Goal: Transaction & Acquisition: Purchase product/service

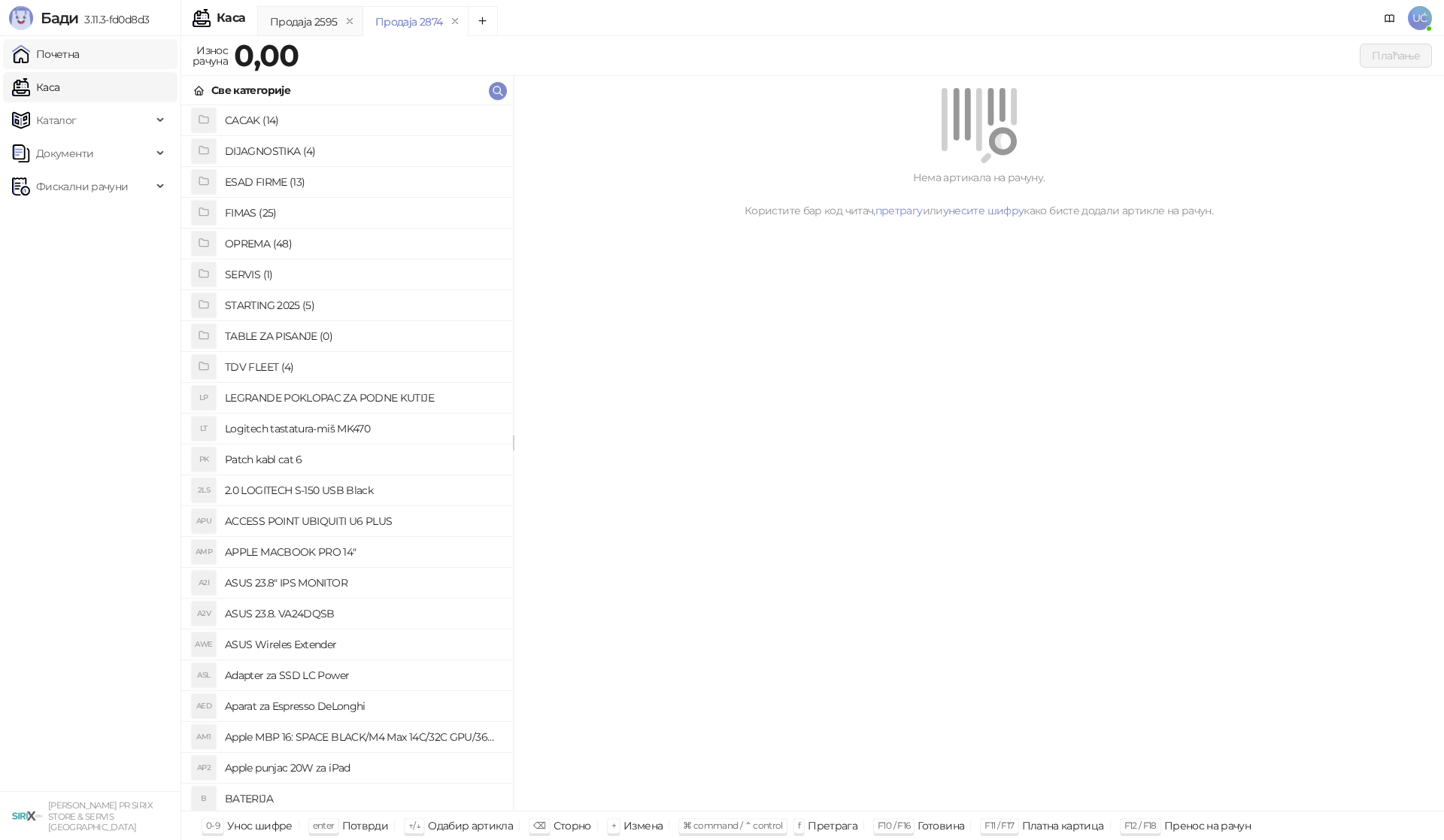
click at [79, 66] on link "Почетна" at bounding box center [46, 54] width 68 height 30
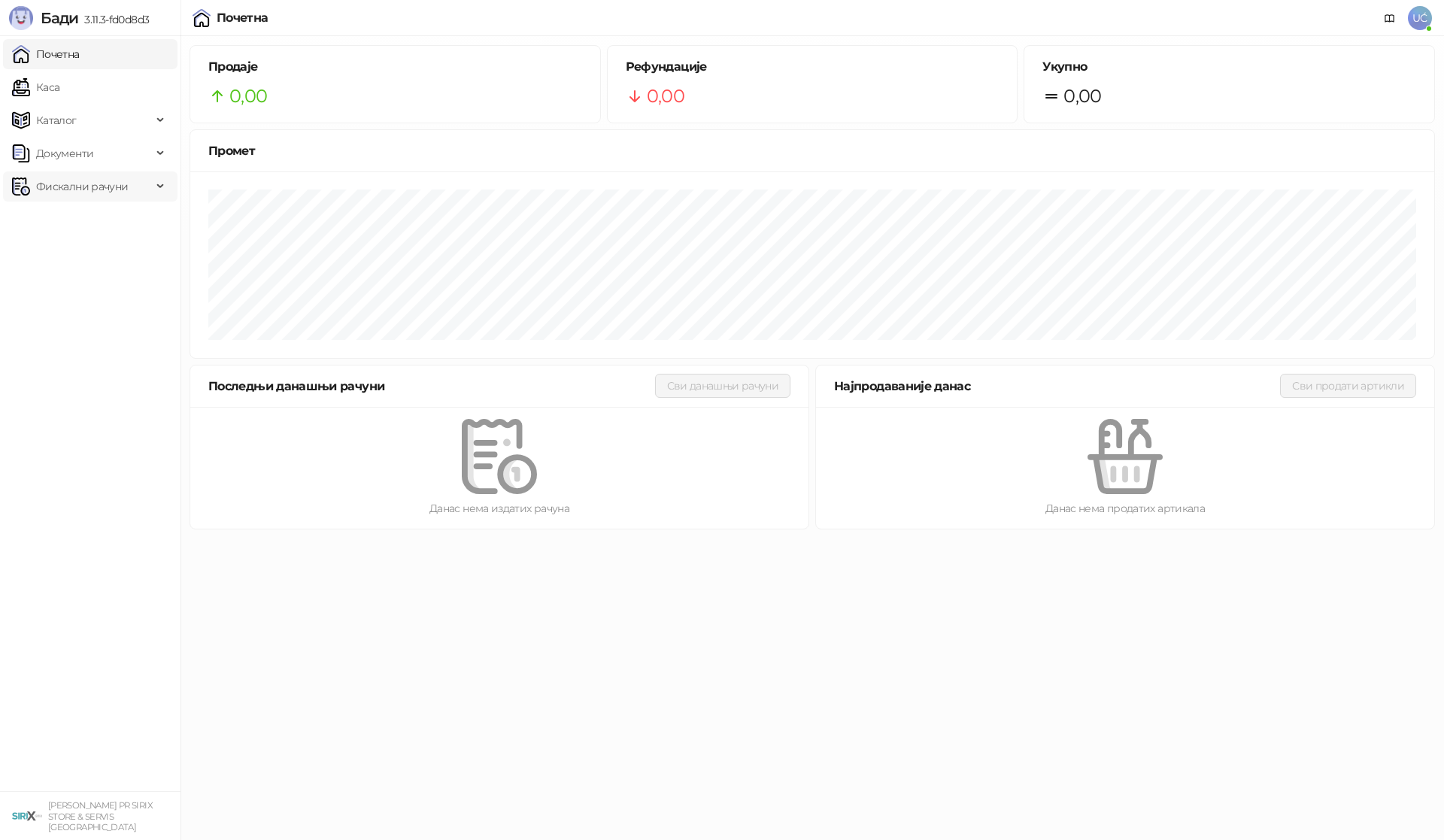
click at [41, 171] on span "Фискални рачуни" at bounding box center [82, 186] width 92 height 30
click at [98, 242] on link "По данима" at bounding box center [57, 252] width 79 height 30
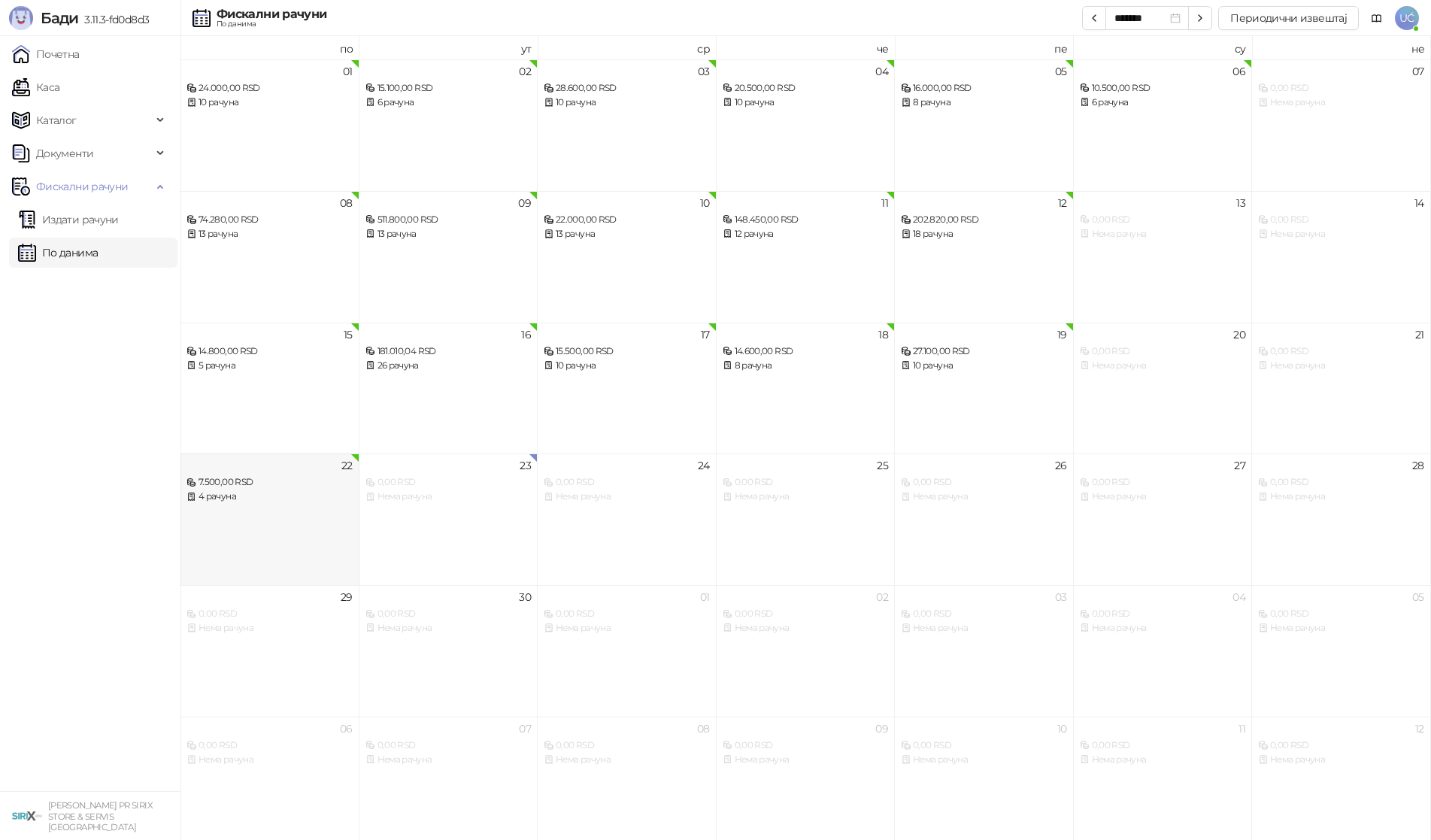
click at [221, 487] on div "7.500,00 RSD" at bounding box center [270, 482] width 167 height 15
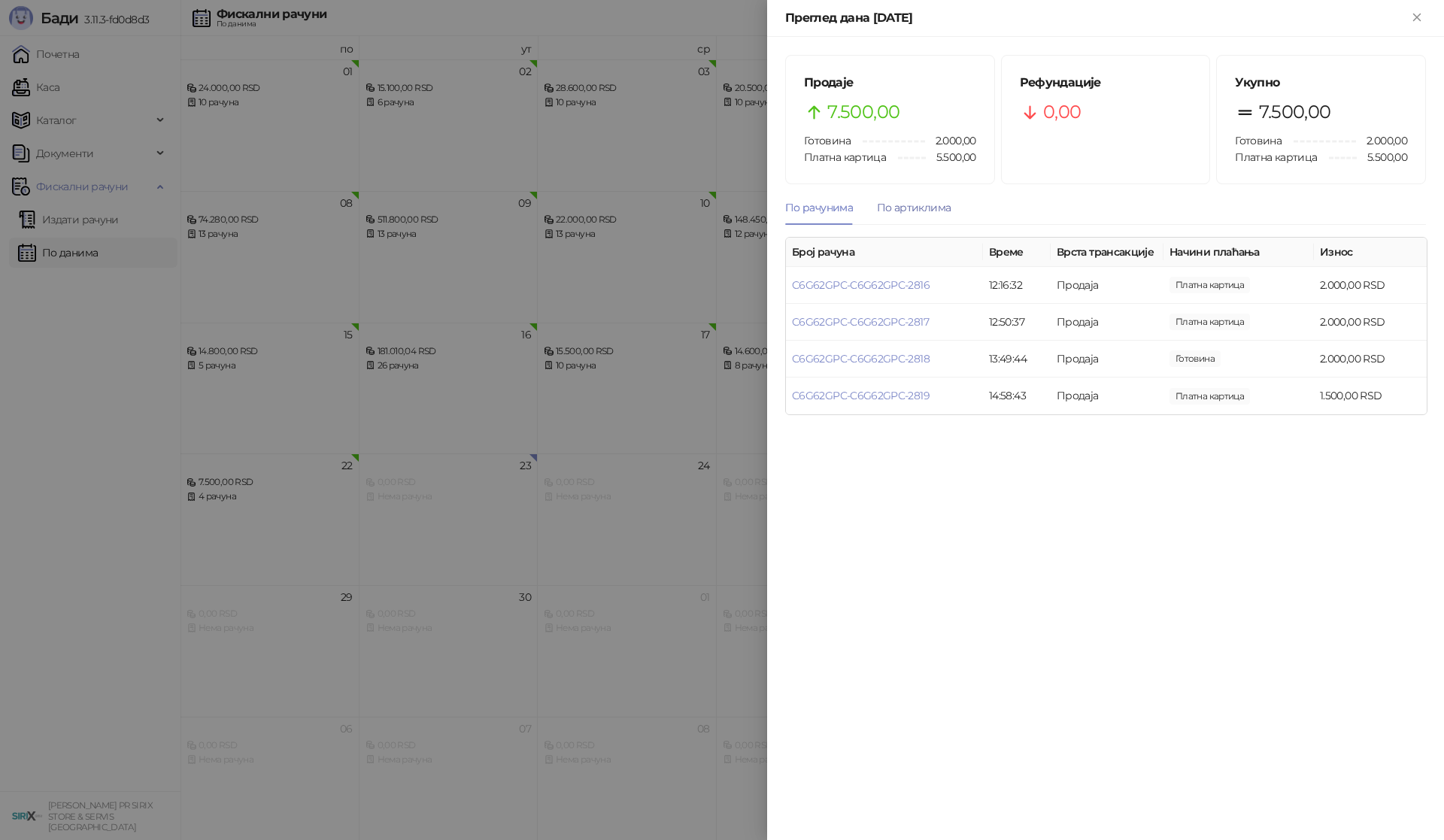
click at [928, 200] on div "По артиклима" at bounding box center [914, 207] width 74 height 16
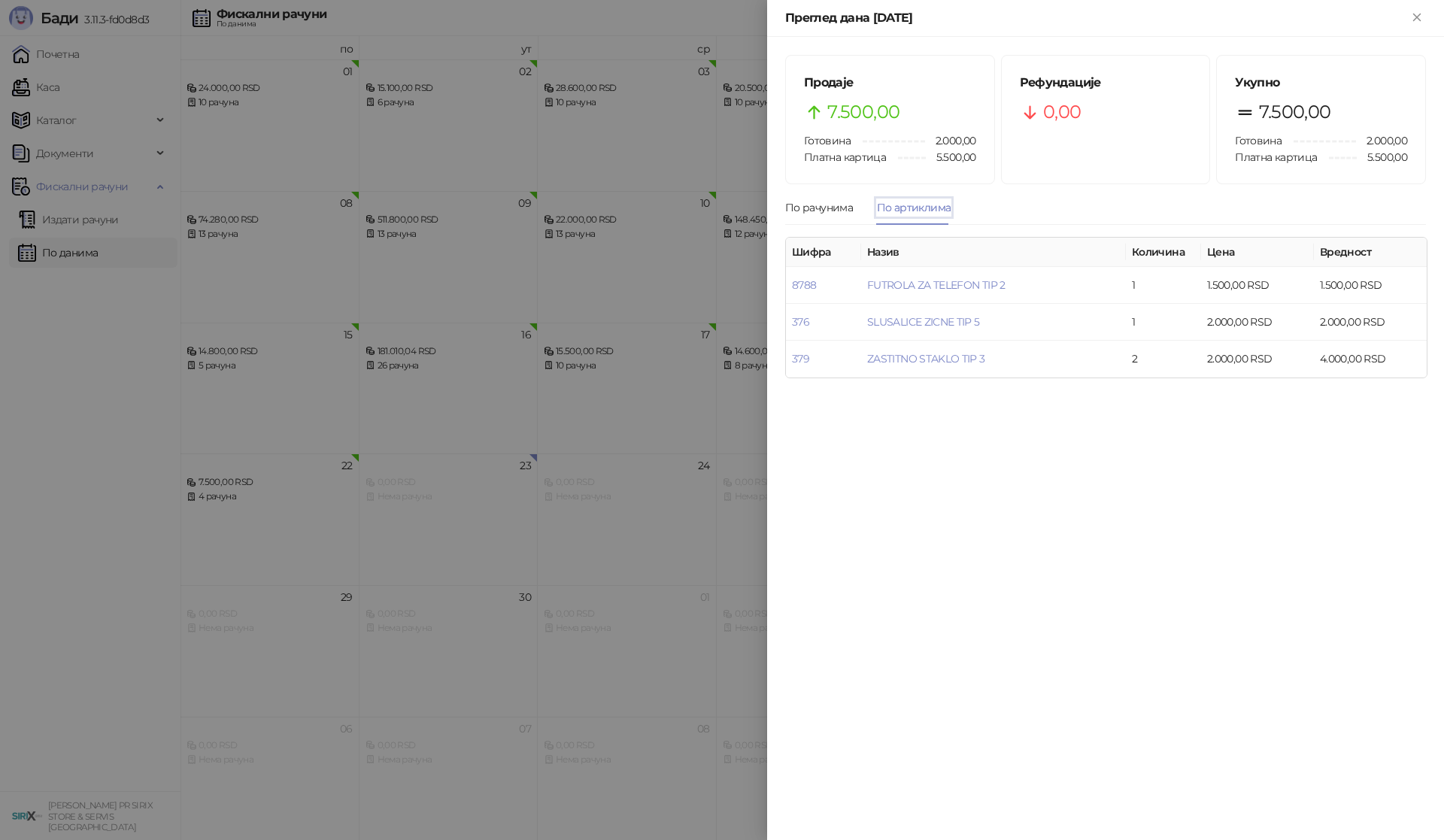
click at [416, 282] on div at bounding box center [722, 420] width 1444 height 840
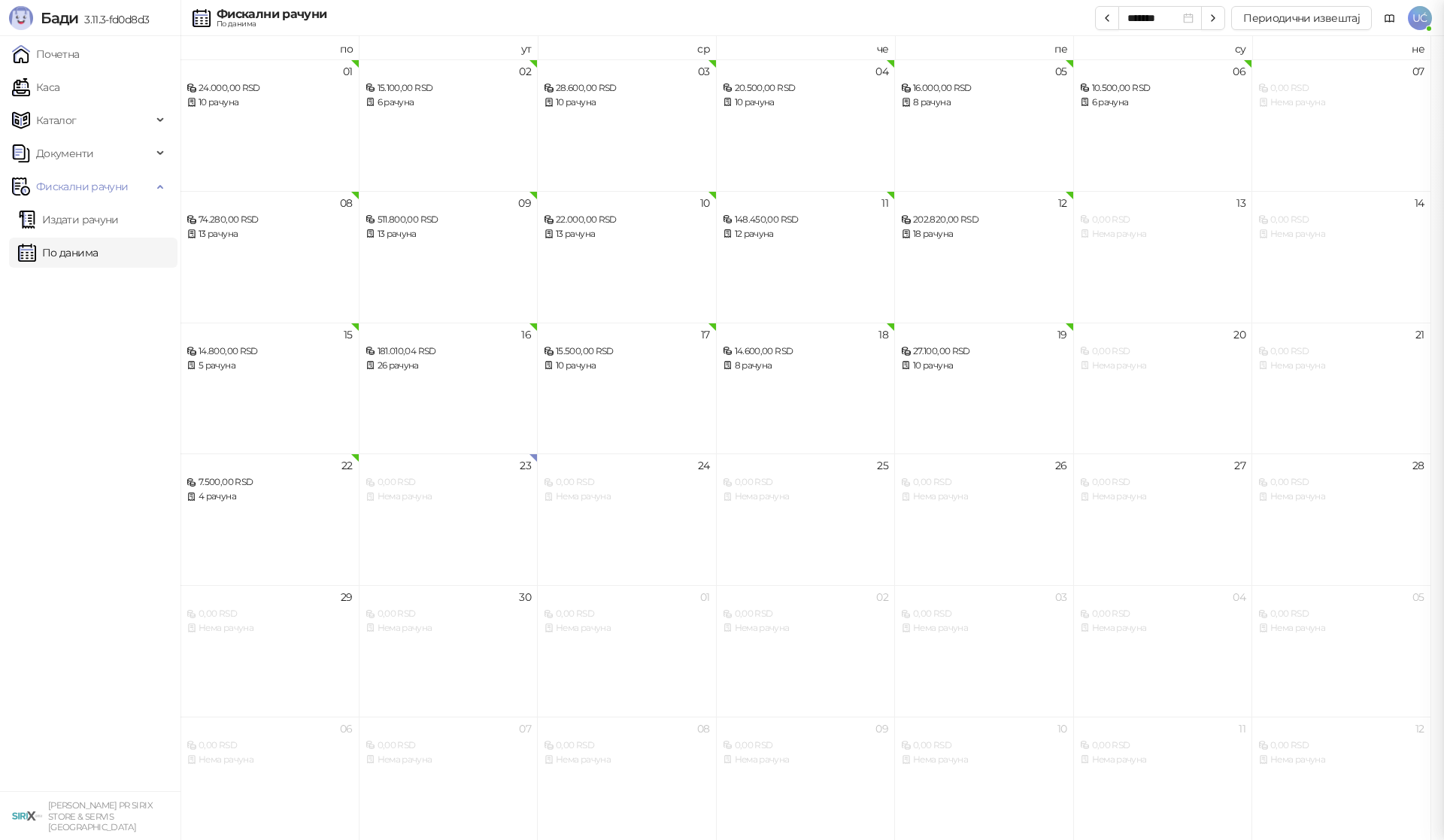
click at [32, 70] on div at bounding box center [722, 420] width 1444 height 840
click at [42, 87] on link "Каса" at bounding box center [35, 87] width 47 height 30
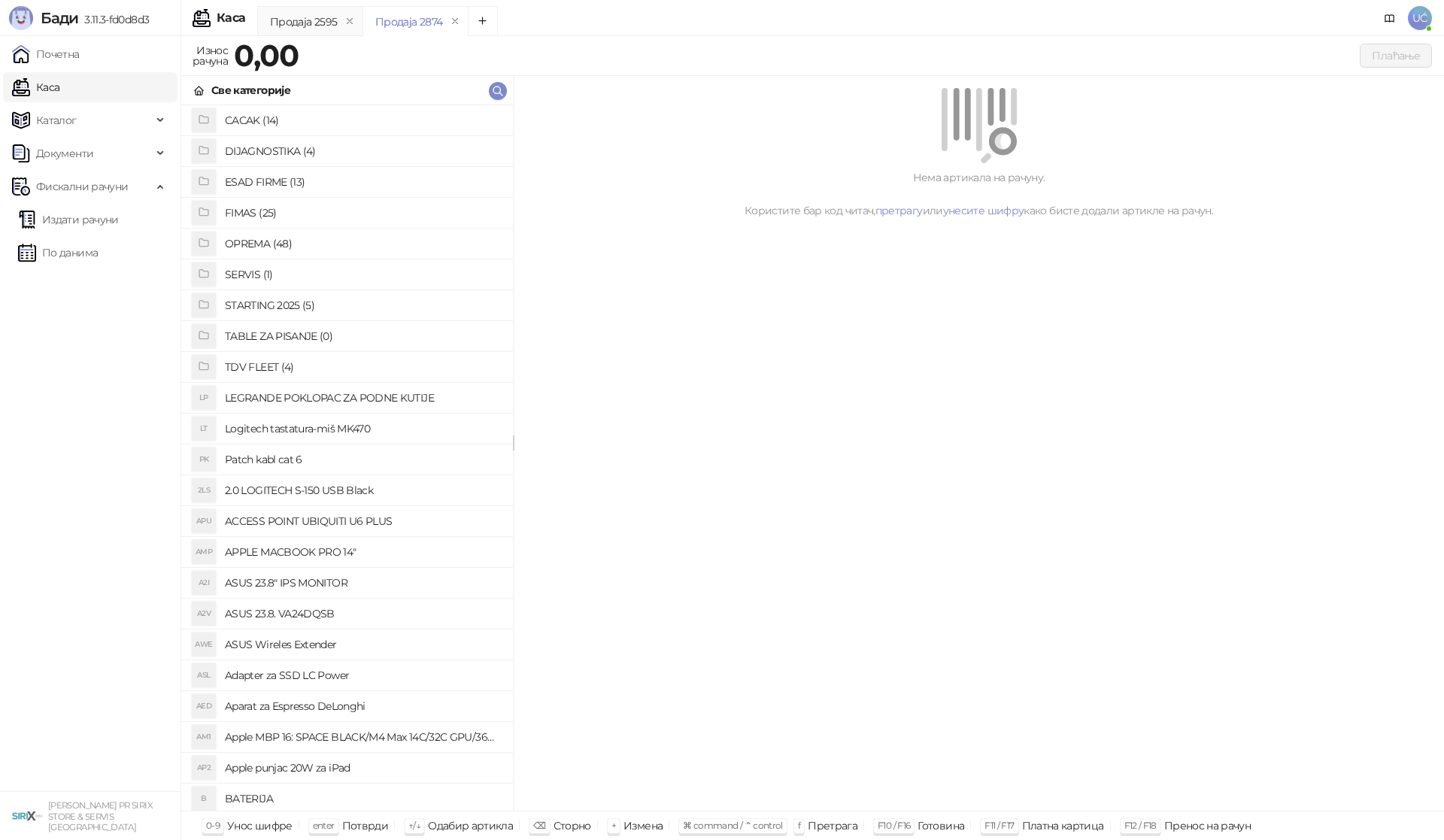
click at [272, 233] on h4 "OPREMA (48)" at bounding box center [363, 243] width 276 height 24
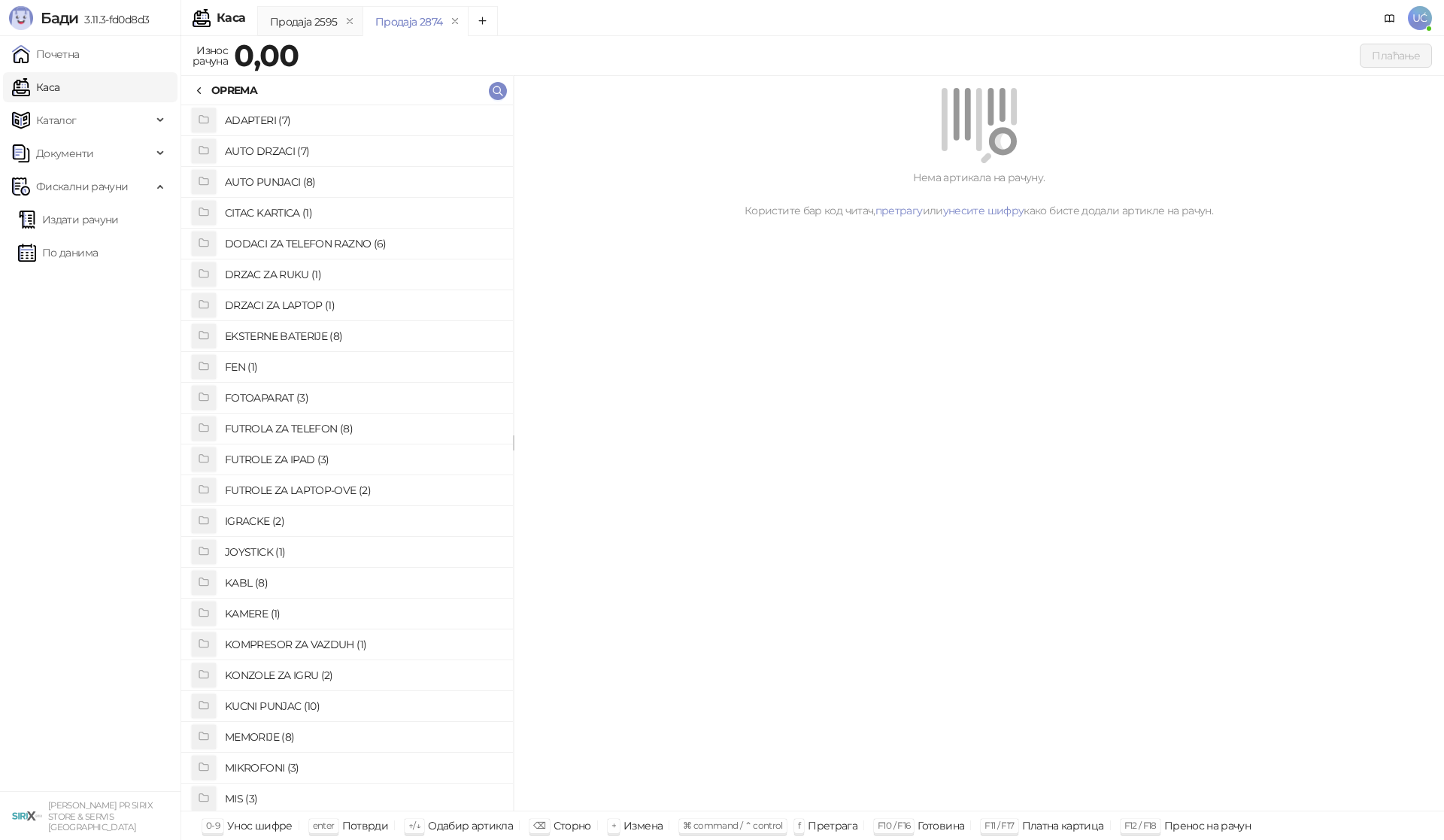
click at [202, 85] on icon at bounding box center [200, 91] width 12 height 12
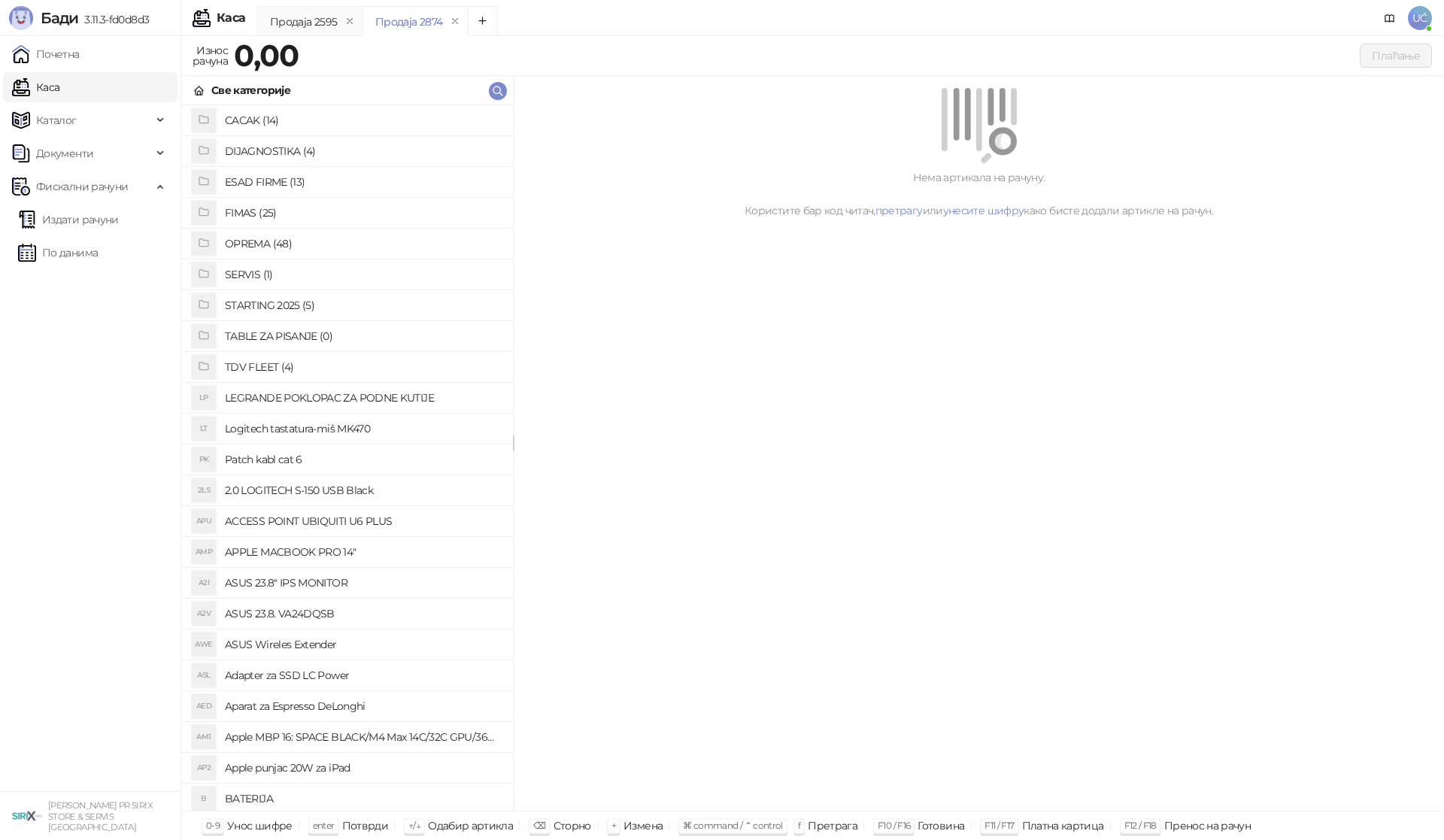
click at [247, 280] on h4 "SERVIS (1)" at bounding box center [363, 274] width 276 height 24
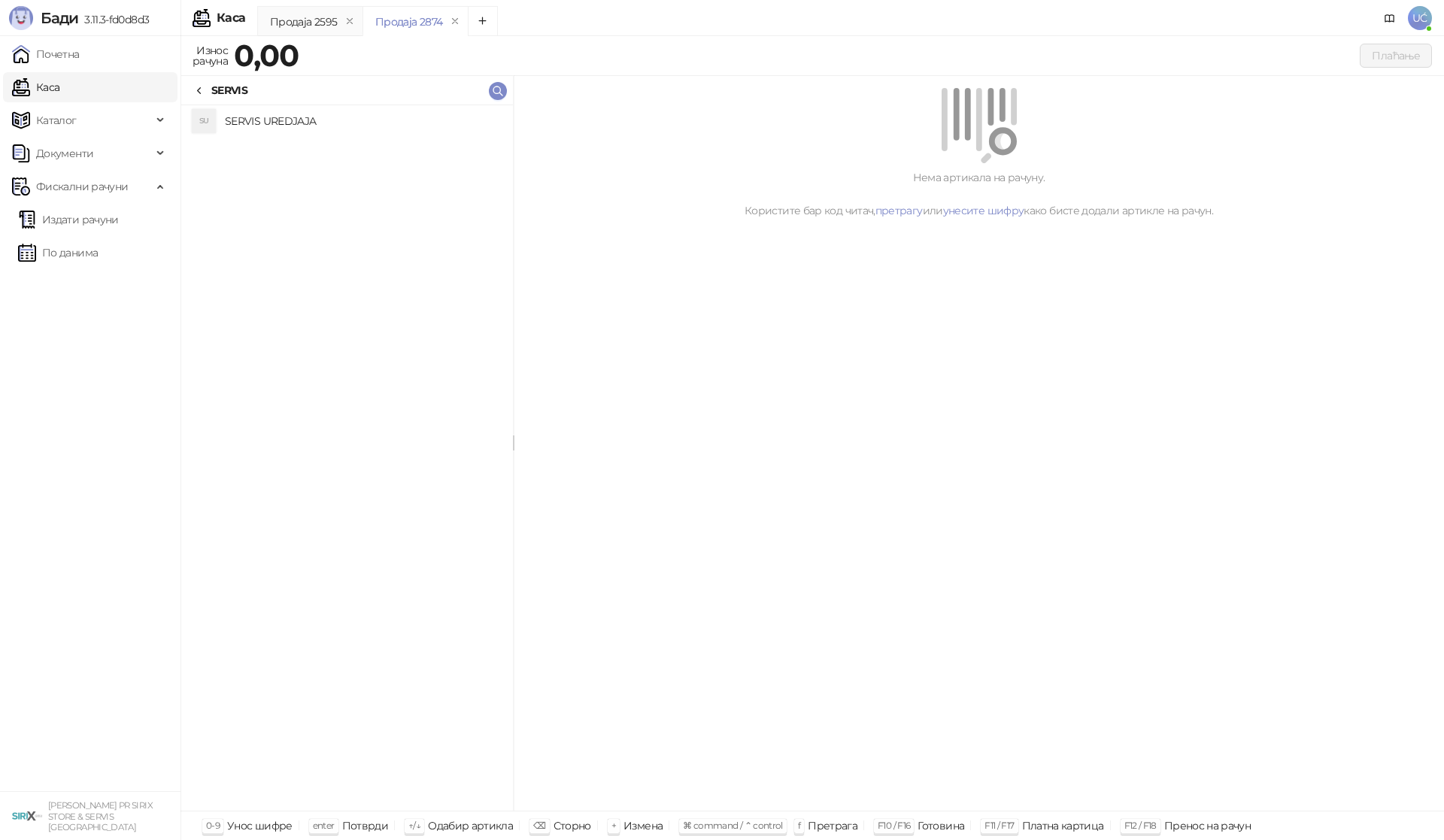
click at [279, 130] on h4 "SERVIS UREDJAJA" at bounding box center [363, 120] width 276 height 24
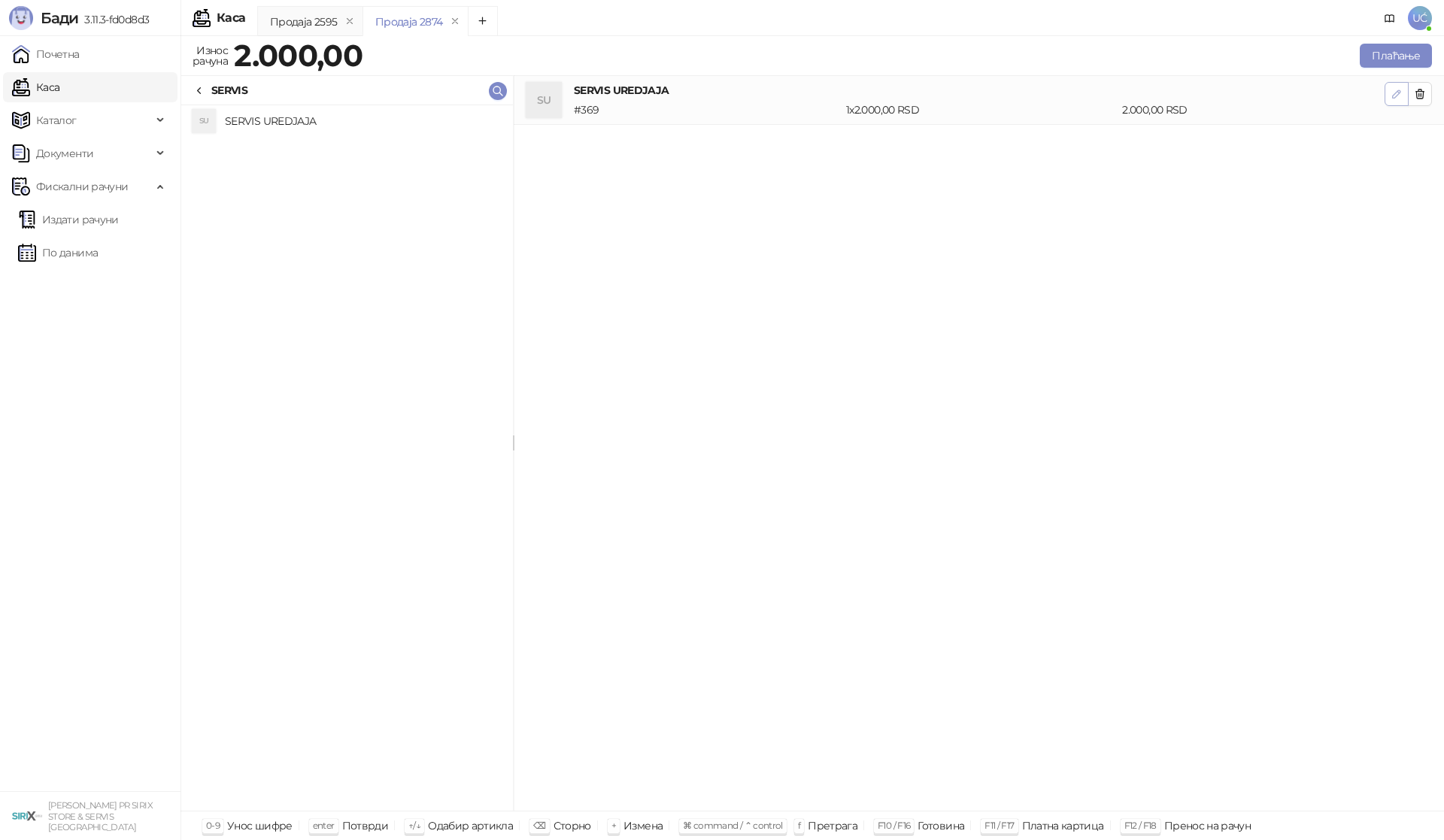
click at [1390, 95] on button "button" at bounding box center [1396, 93] width 24 height 24
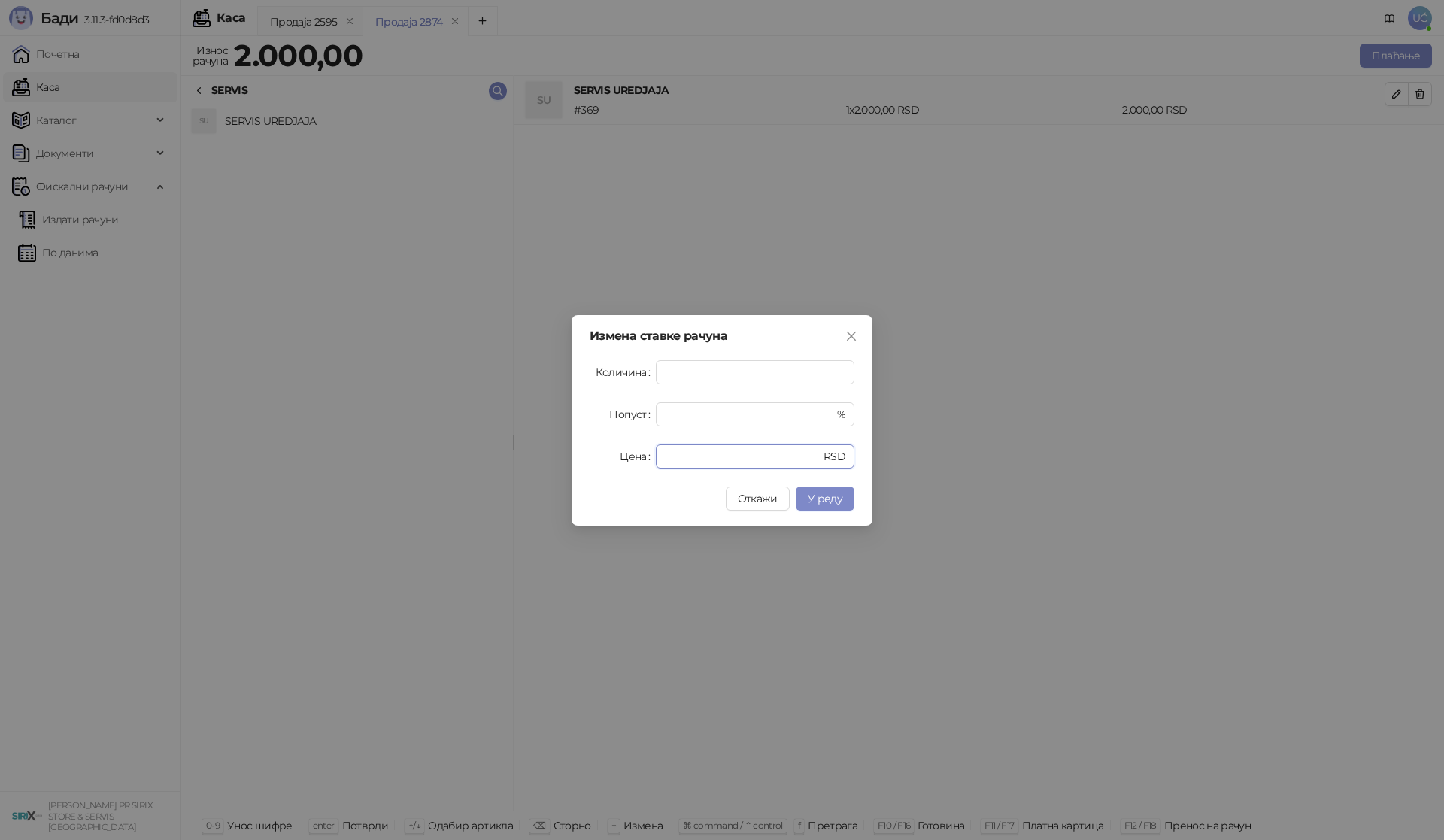
drag, startPoint x: 739, startPoint y: 446, endPoint x: 624, endPoint y: 471, distance: 117.7
click at [624, 471] on div "Измена ставке рачуна Количина * Попуст * % Цена **** RSD Откажи У реду" at bounding box center [722, 420] width 301 height 210
type input "****"
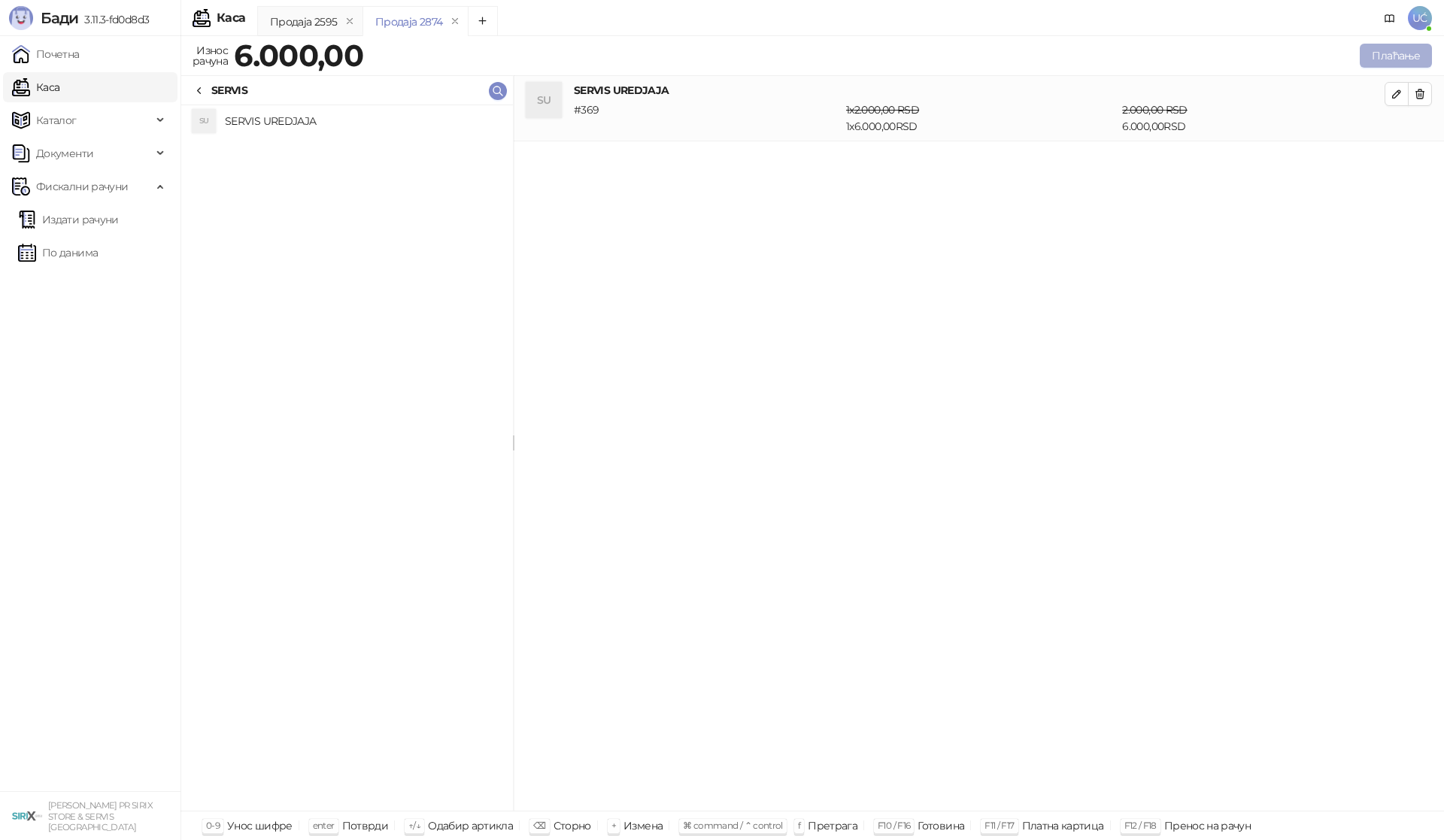
click at [1368, 66] on button "Плаћање" at bounding box center [1396, 55] width 72 height 24
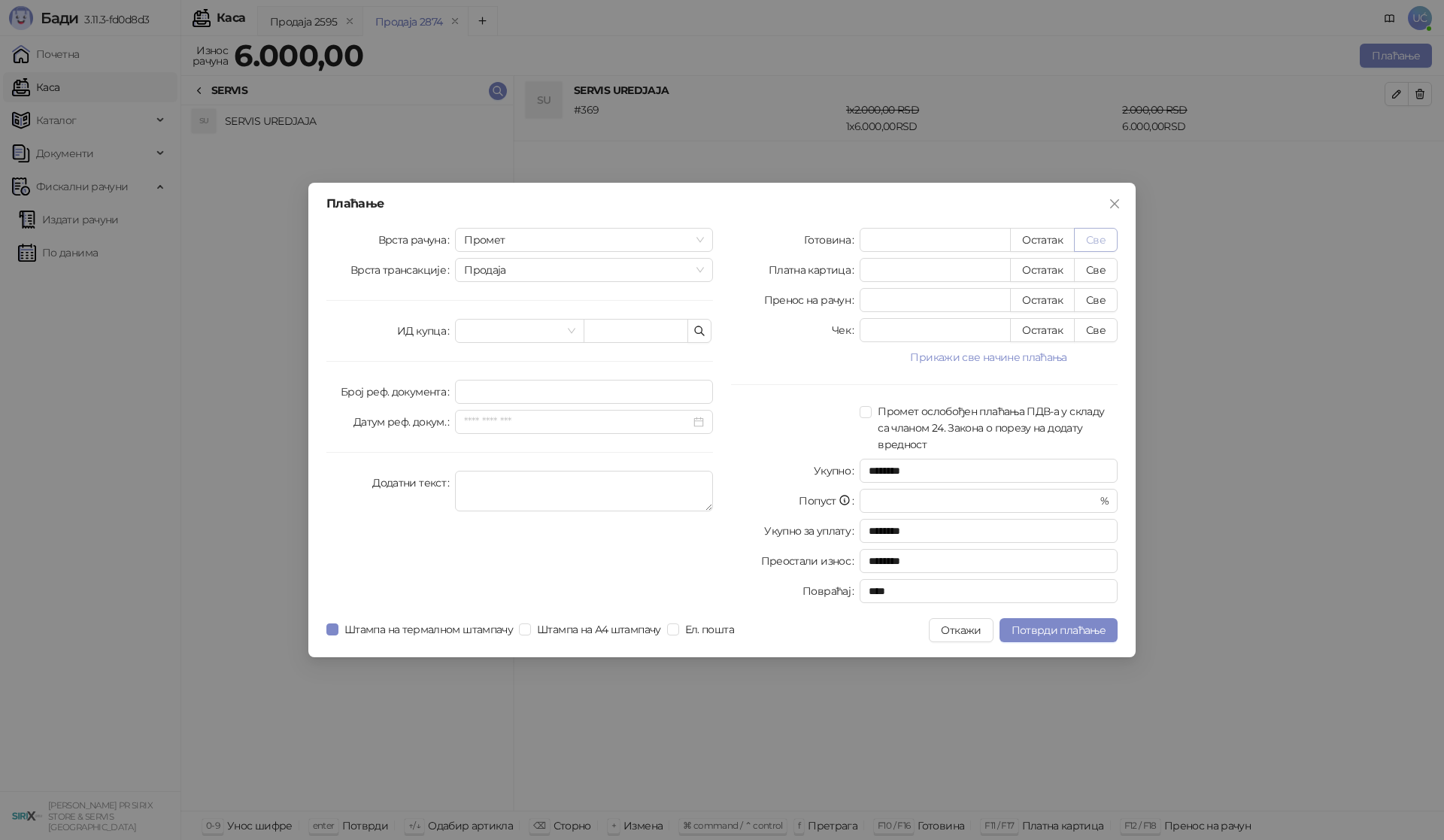
click at [1108, 240] on button "Све" at bounding box center [1096, 240] width 44 height 24
type input "****"
click at [1110, 207] on icon "close" at bounding box center [1115, 204] width 12 height 12
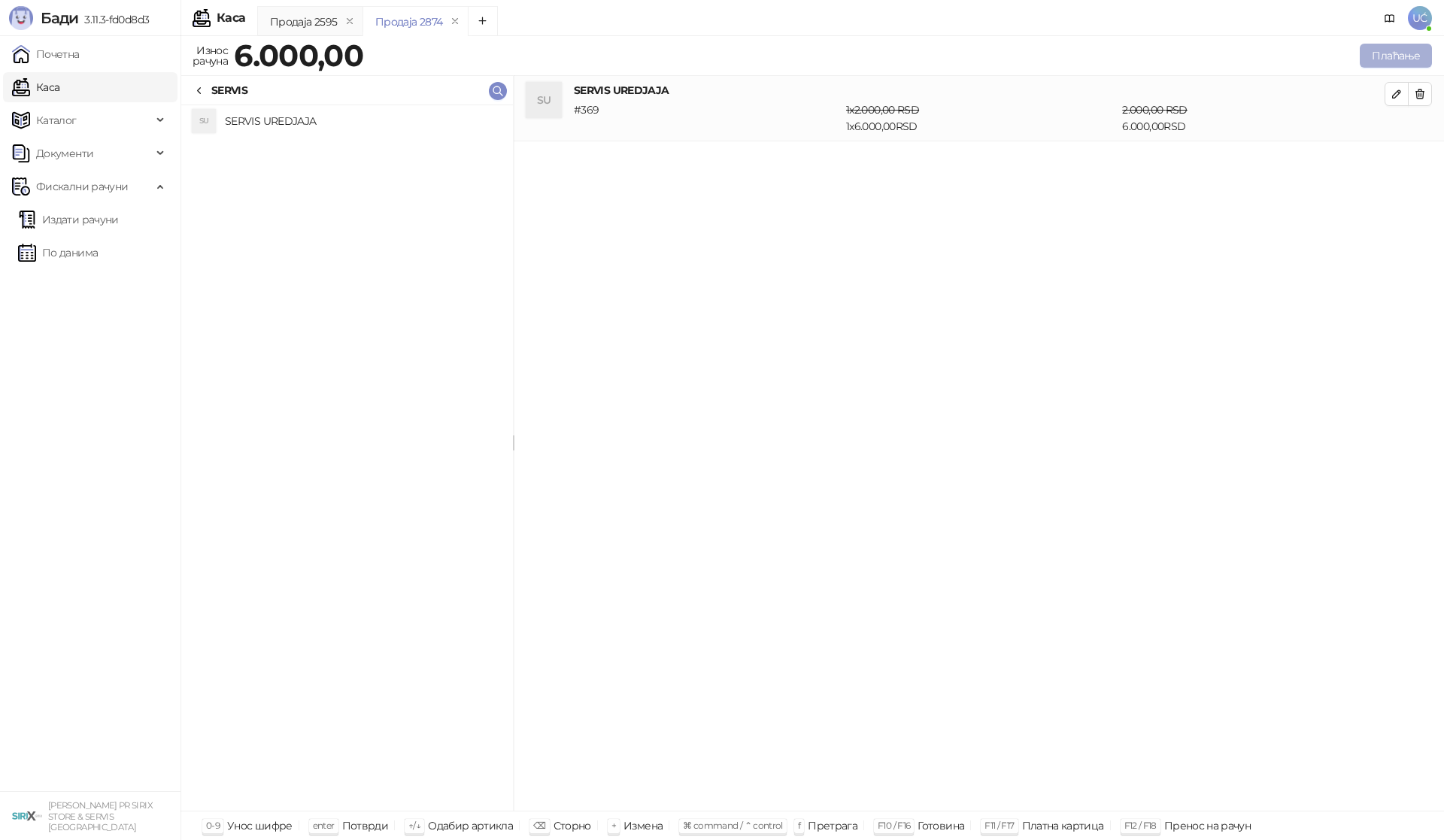
click at [1411, 61] on button "Плаћање" at bounding box center [1396, 55] width 72 height 24
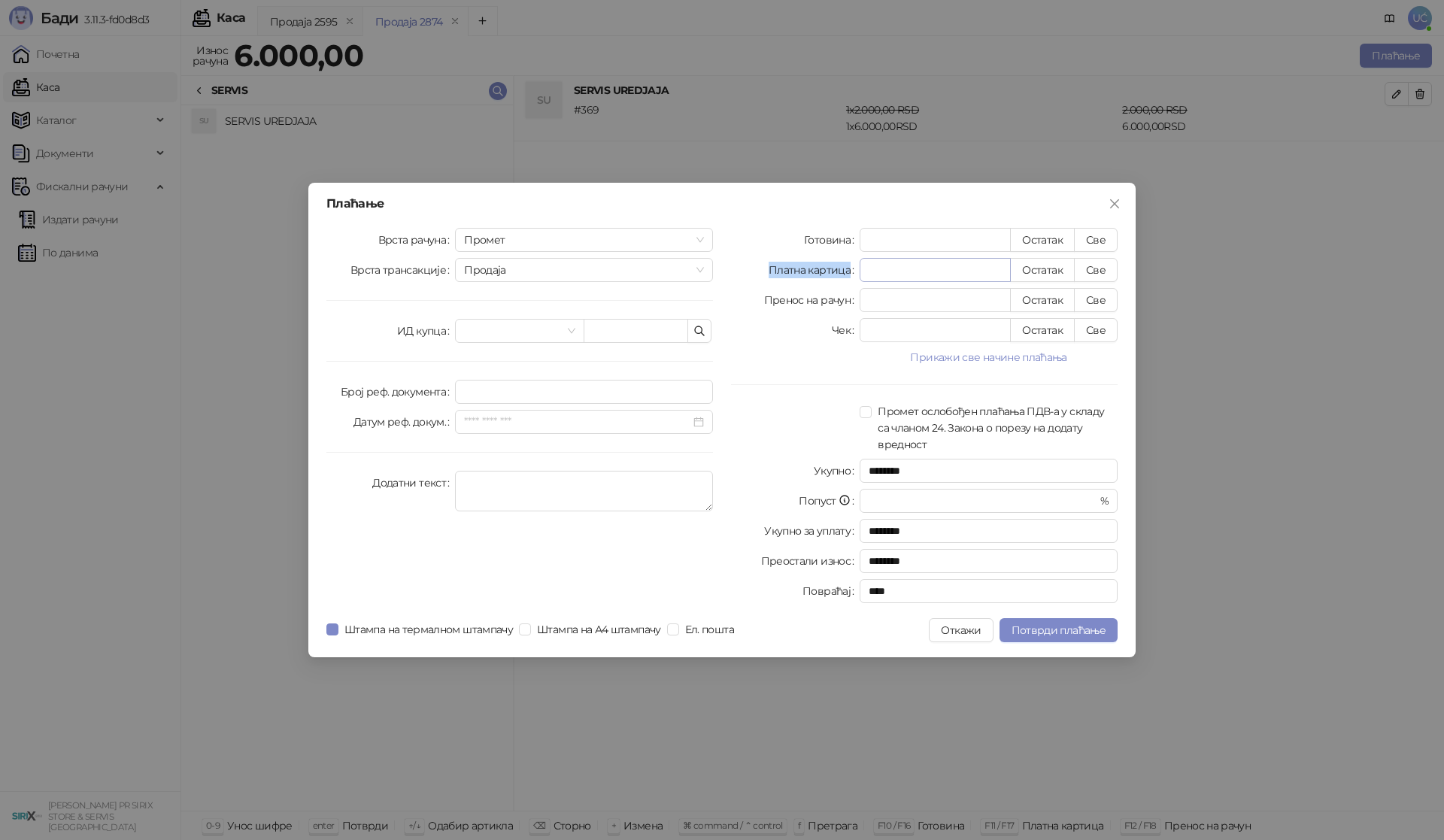
drag, startPoint x: 949, startPoint y: 217, endPoint x: 955, endPoint y: 267, distance: 50.4
click at [955, 267] on div "Плаћање Врста рачуна Промет Врста трансакције Продаја ИД купца Број реф. докуме…" at bounding box center [722, 420] width 827 height 475
click at [901, 230] on input "*" at bounding box center [935, 240] width 150 height 22
click at [1077, 231] on button "Све" at bounding box center [1096, 240] width 44 height 24
type input "****"
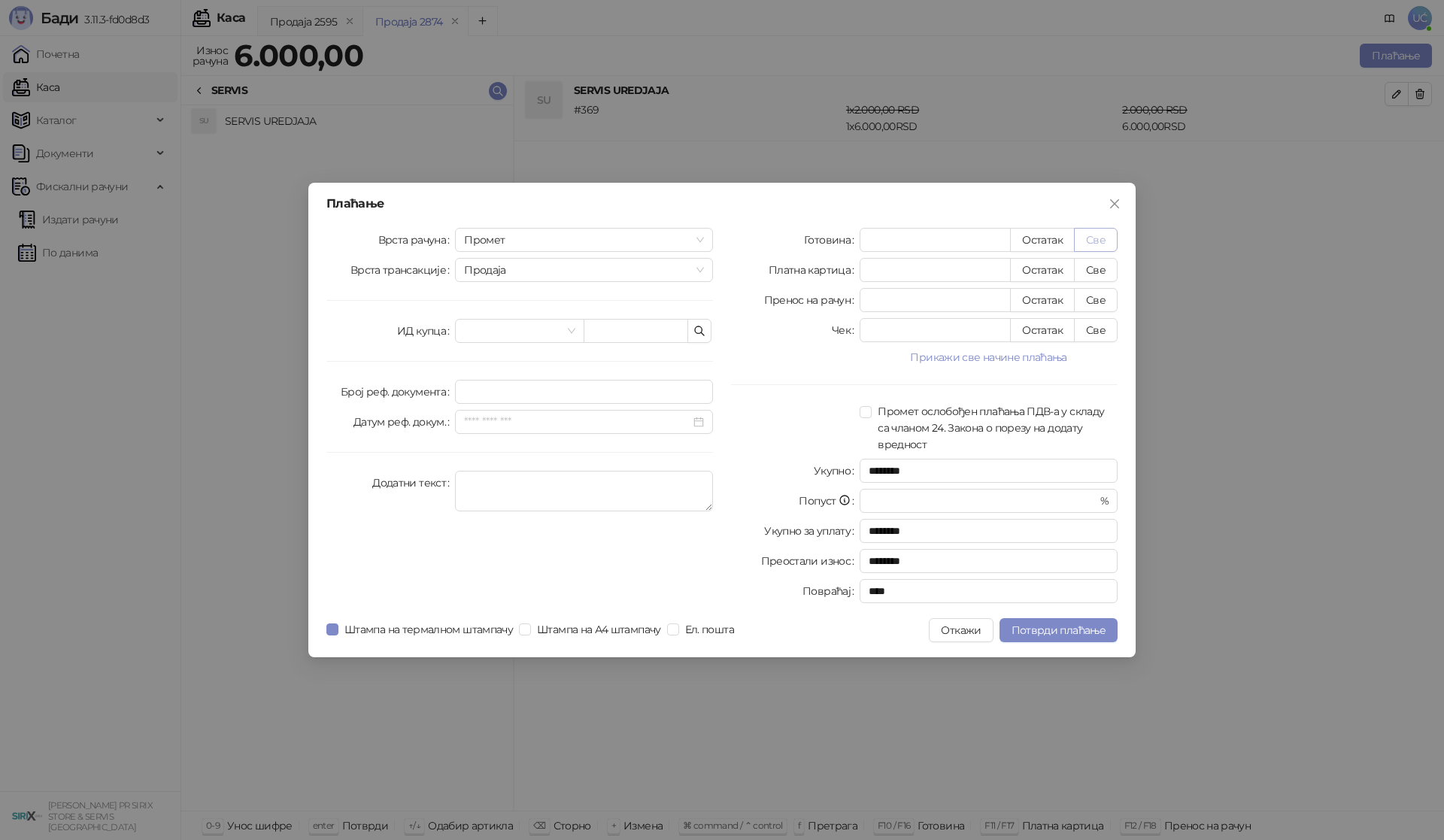
type input "****"
click at [1086, 632] on span "Потврди плаћање" at bounding box center [1059, 630] width 94 height 14
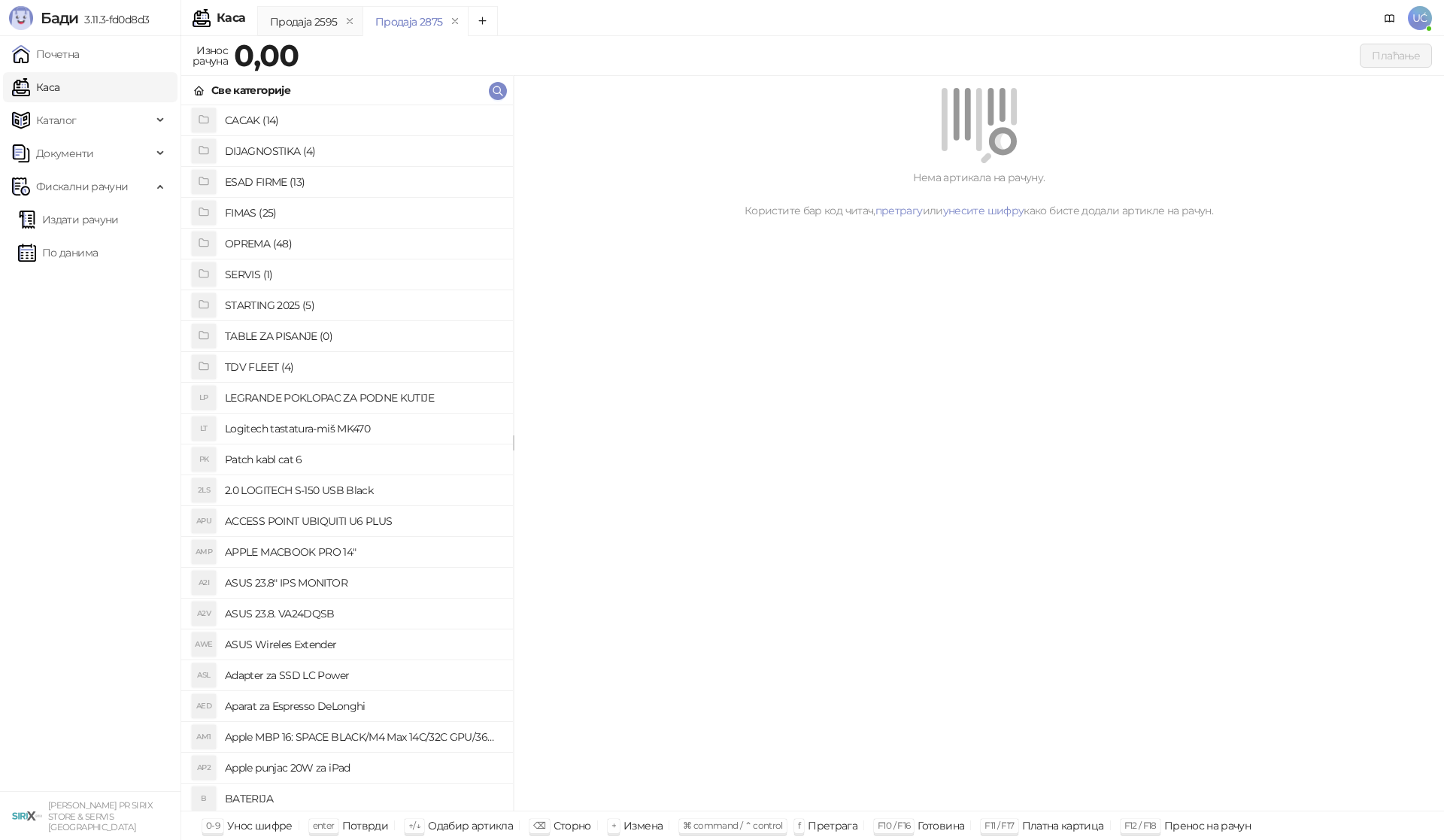
click at [250, 238] on h4 "OPREMA (48)" at bounding box center [363, 243] width 276 height 24
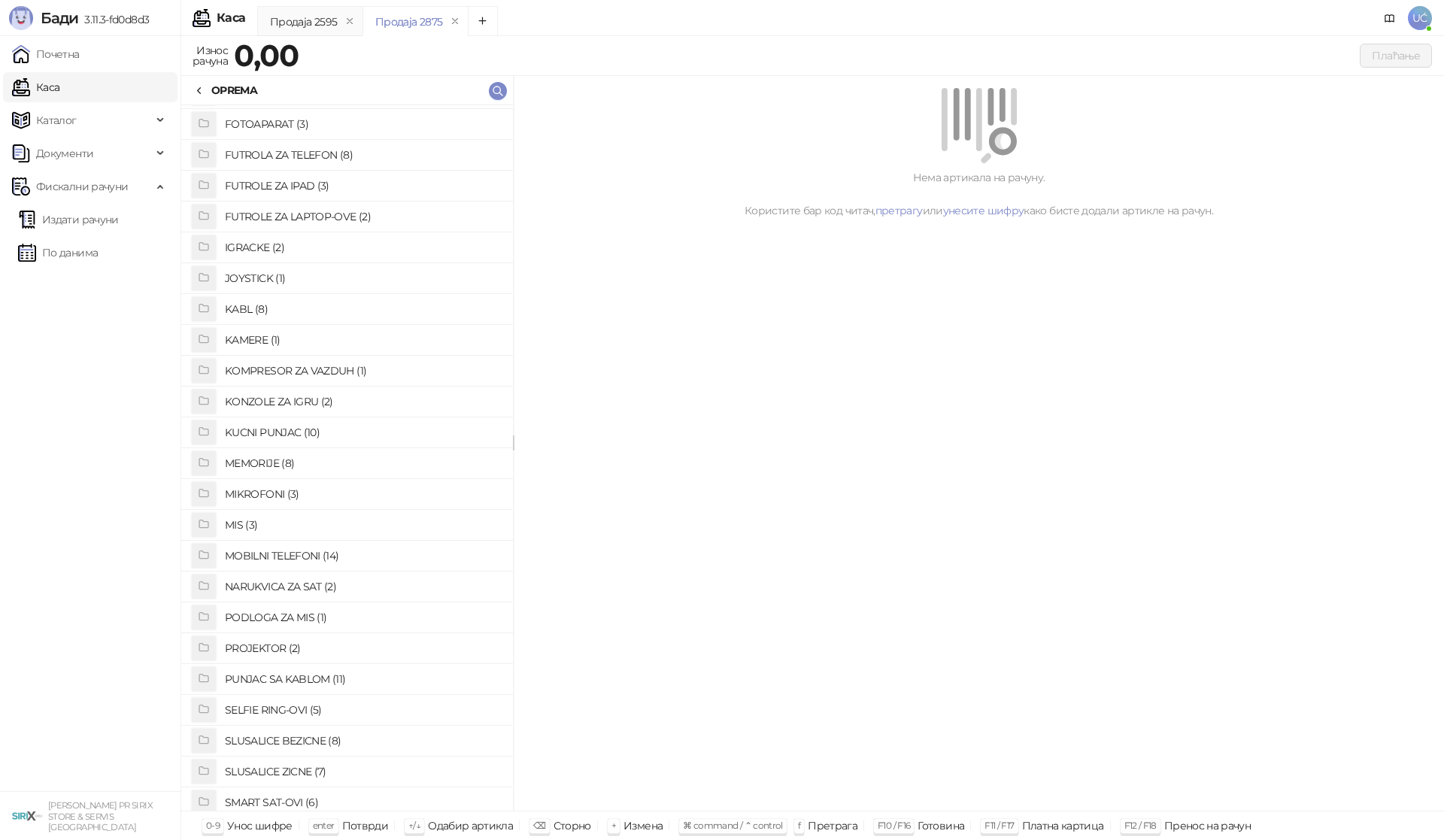
scroll to position [301, 0]
click at [281, 657] on h4 "PUNJAC SA KABLOM (11)" at bounding box center [363, 651] width 276 height 24
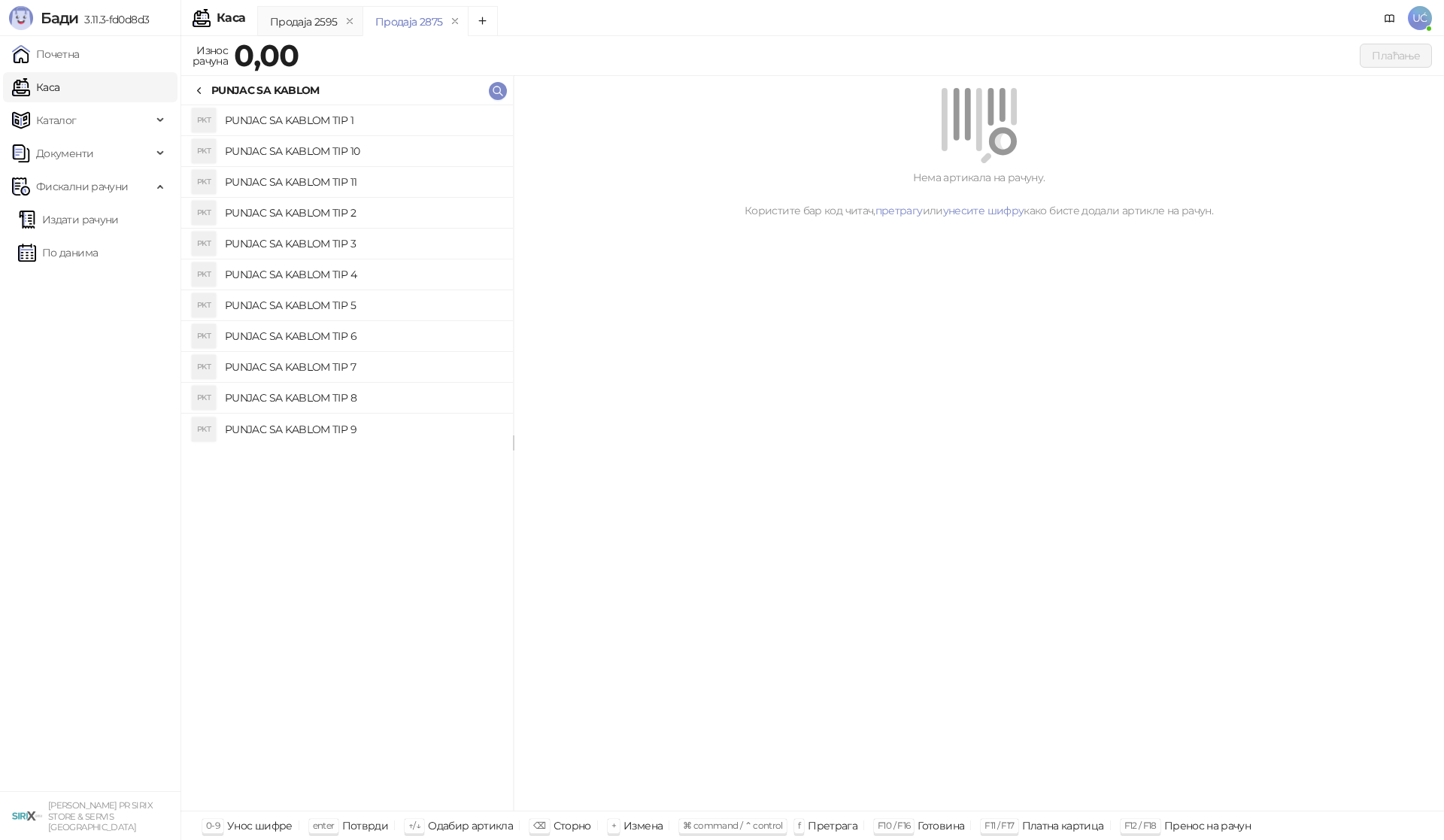
click at [355, 273] on h4 "PUNJAC SA KABLOM TIP 4" at bounding box center [363, 274] width 276 height 24
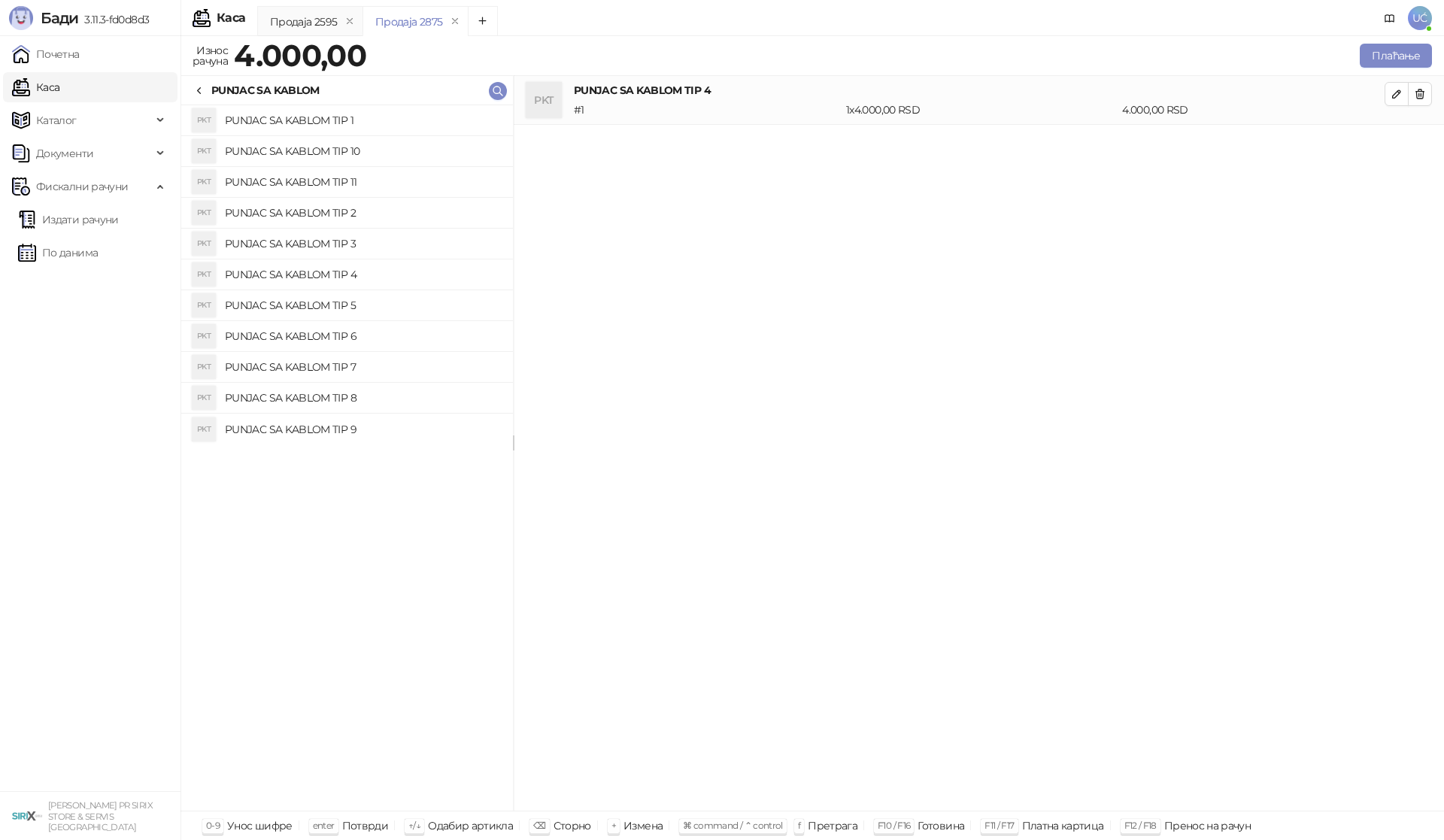
click at [350, 248] on h4 "PUNJAC SA KABLOM TIP 3" at bounding box center [363, 243] width 276 height 24
click at [352, 215] on h4 "PUNJAC SA KABLOM TIP 2" at bounding box center [363, 212] width 276 height 24
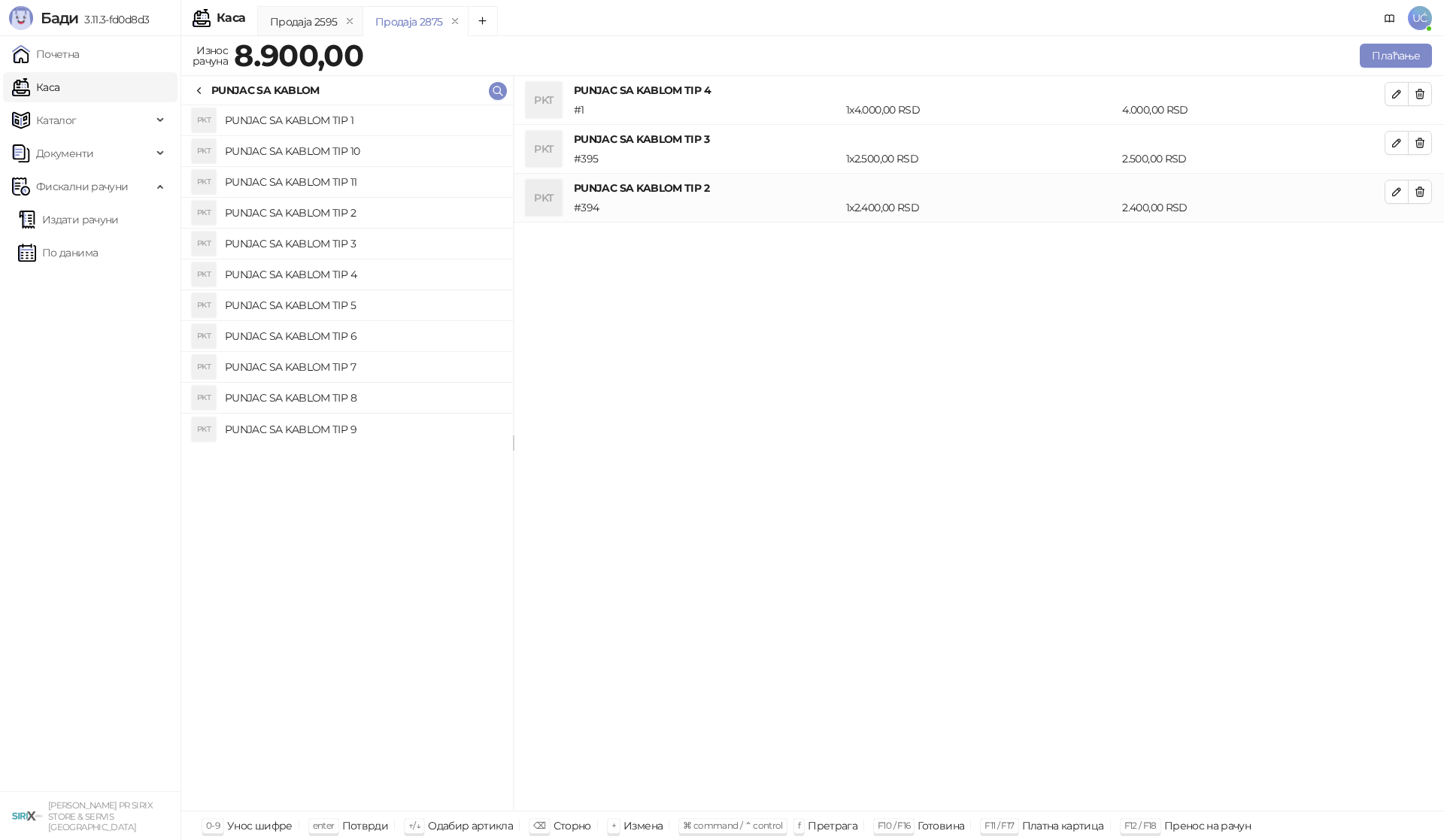
click at [357, 190] on h4 "PUNJAC SA KABLOM TIP 11" at bounding box center [363, 181] width 276 height 24
click at [352, 155] on h4 "PUNJAC SA KABLOM TIP 10" at bounding box center [363, 150] width 276 height 24
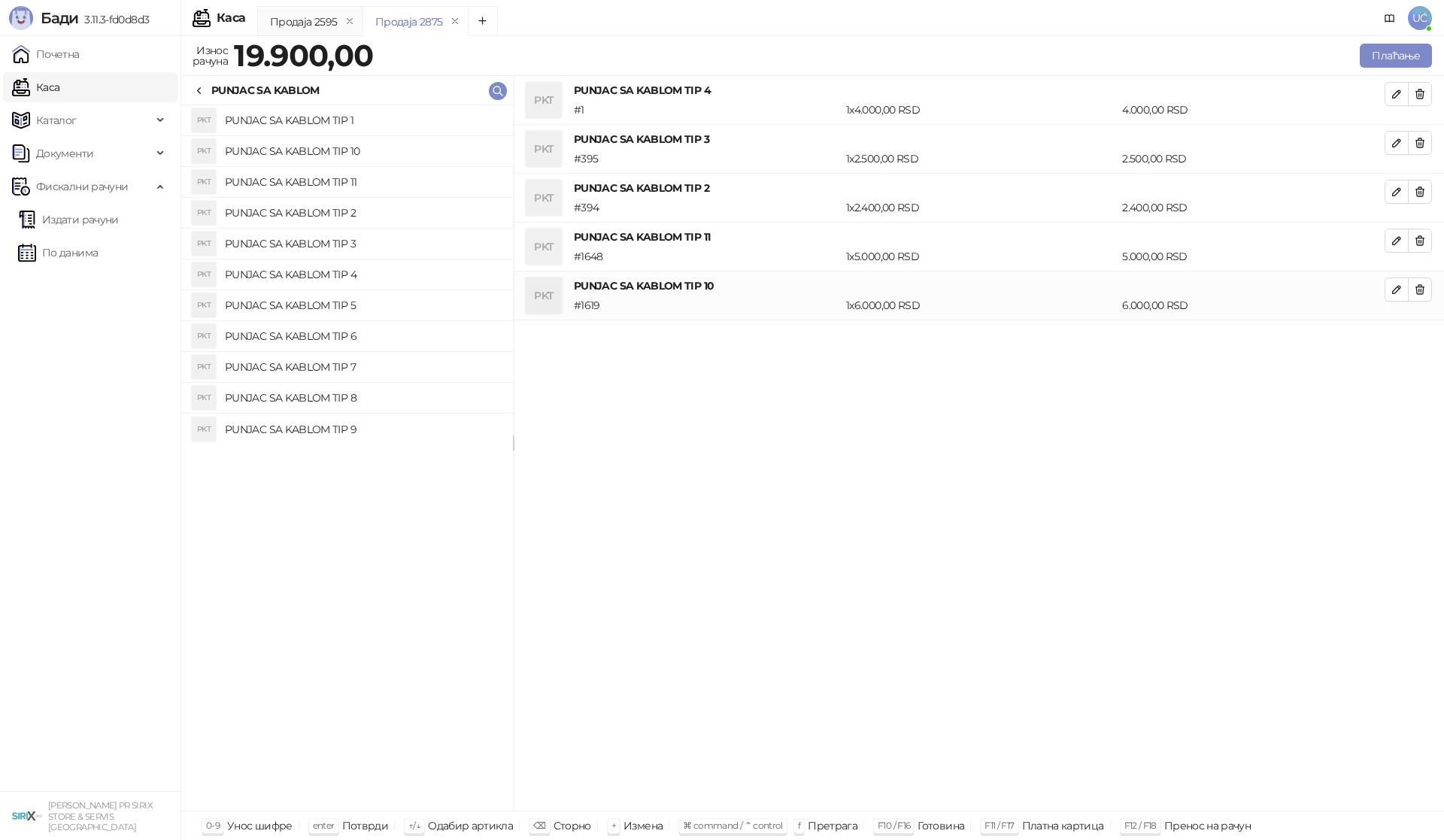
click at [338, 304] on h4 "PUNJAC SA KABLOM TIP 5" at bounding box center [363, 304] width 276 height 24
click at [343, 333] on h4 "PUNJAC SA KABLOM TIP 6" at bounding box center [363, 335] width 276 height 24
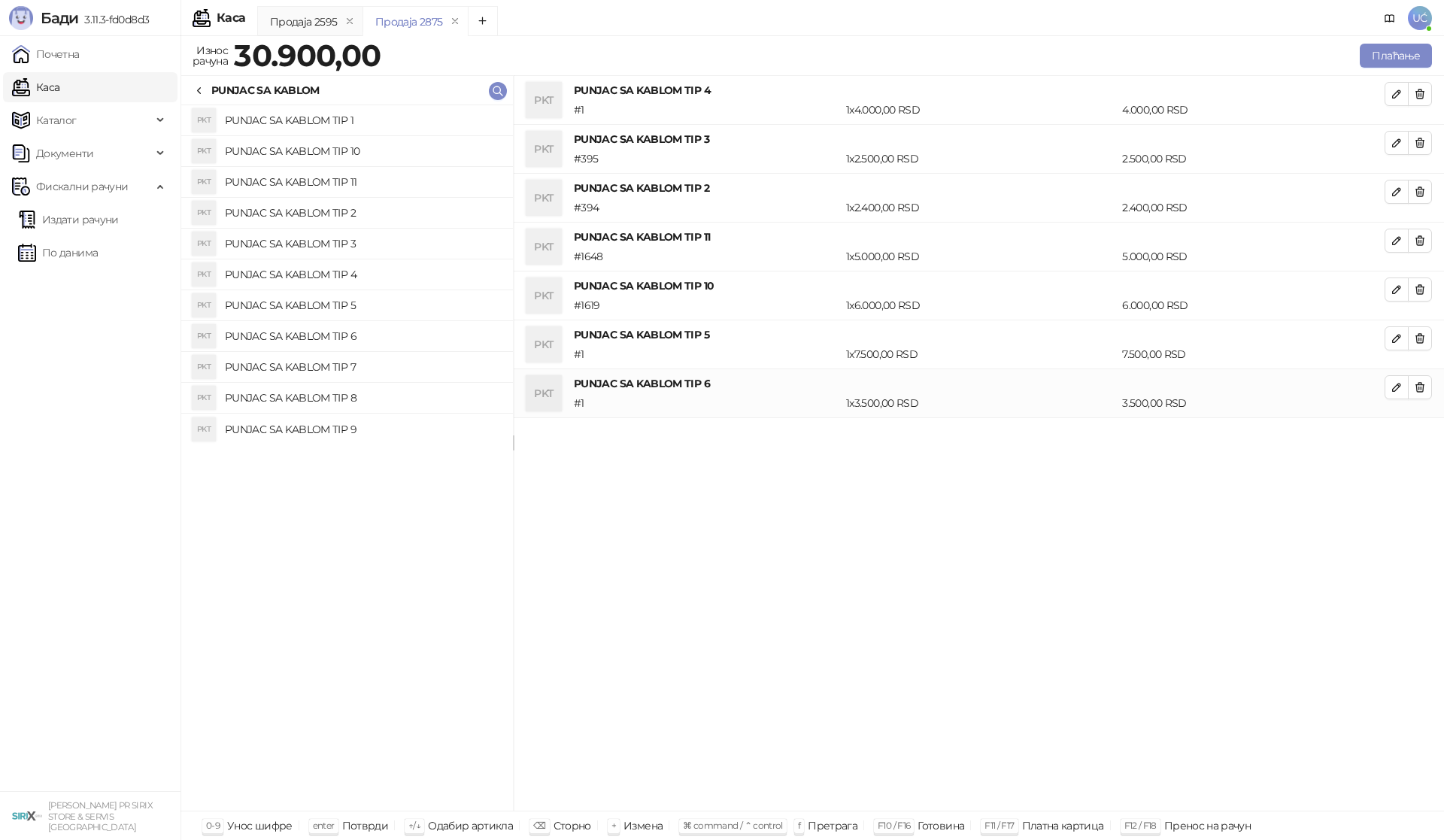
click at [345, 358] on h4 "PUNJAC SA KABLOM TIP 7" at bounding box center [363, 366] width 276 height 24
click at [343, 387] on h4 "PUNJAC SA KABLOM TIP 8" at bounding box center [363, 397] width 276 height 24
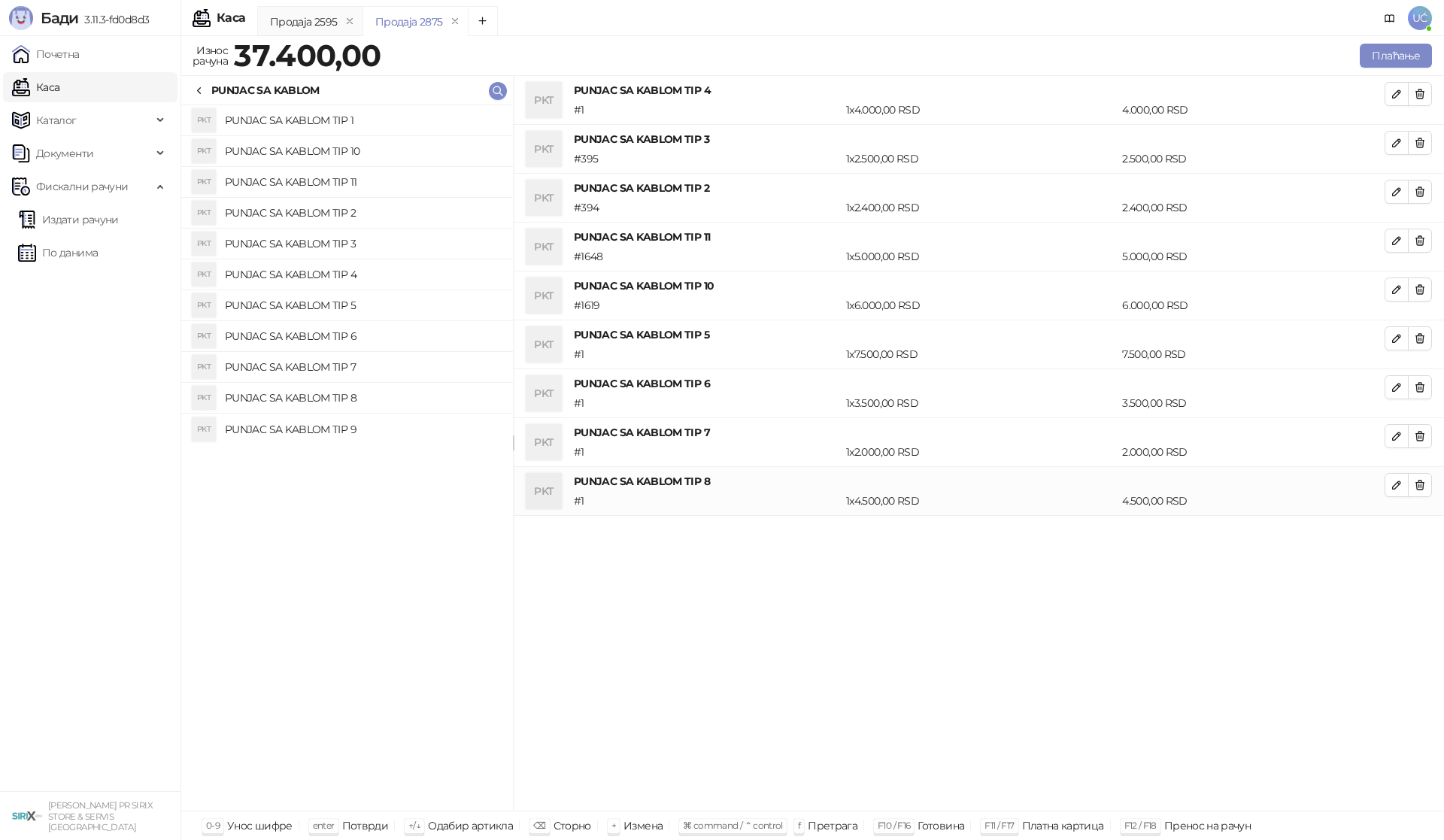
click at [339, 413] on li "PKT PUNJAC SA KABLOM TIP 9" at bounding box center [347, 428] width 332 height 31
click at [1429, 106] on li "PKT PUNJAC SA KABLOM TIP 4 # 1 1 x 4.000,00 RSD 4.000,00 RSD" at bounding box center [978, 100] width 931 height 49
click at [1427, 102] on button "button" at bounding box center [1419, 93] width 24 height 24
click at [1429, 129] on li "PKT PUNJAC SA KABLOM TIP 2 # 394 1 x 2.400,00 RSD 2.400,00 RSD" at bounding box center [978, 149] width 931 height 49
click at [1429, 137] on button "button" at bounding box center [1419, 143] width 24 height 24
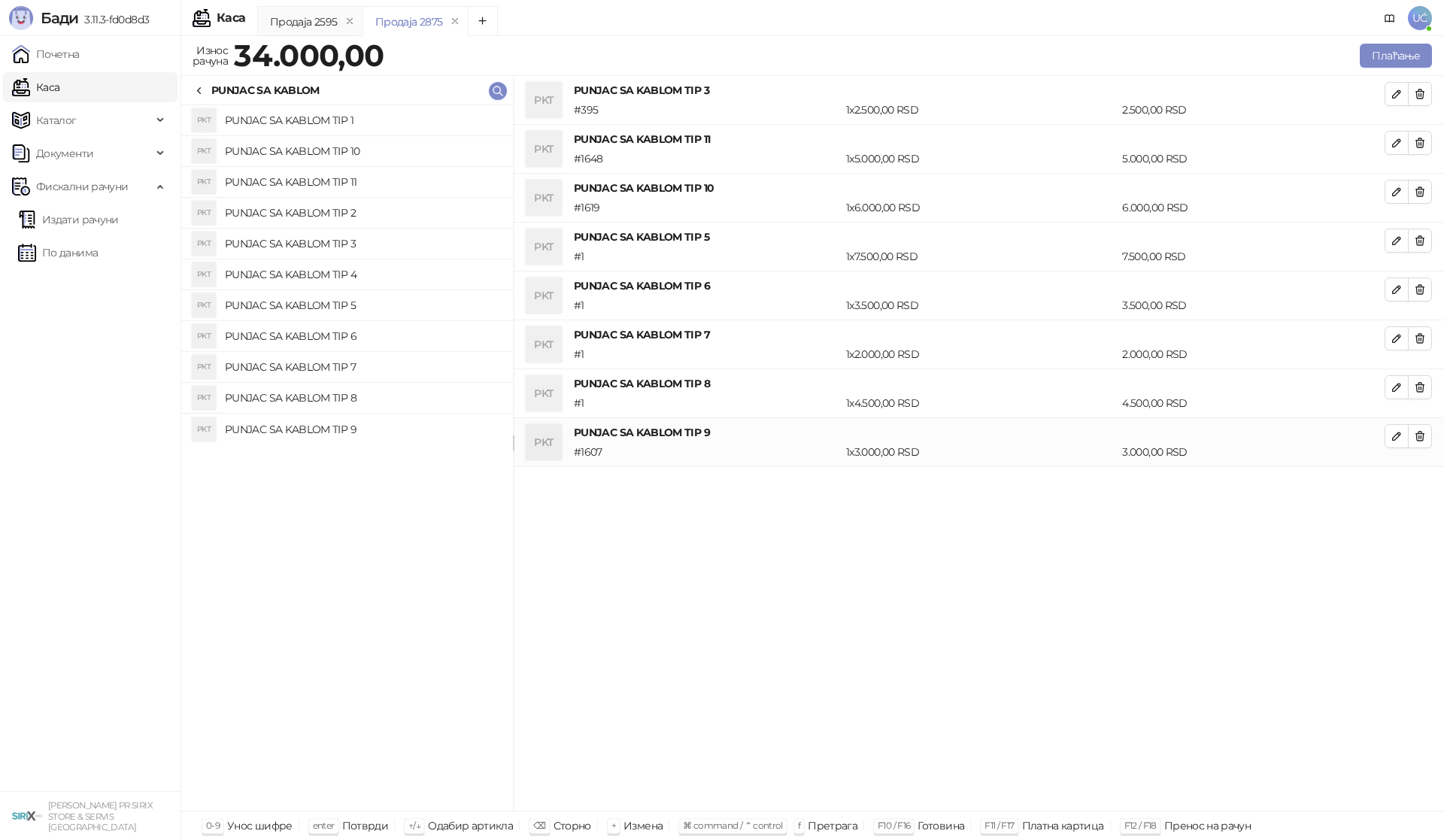
click at [1429, 137] on button "button" at bounding box center [1419, 143] width 24 height 24
click at [1429, 180] on button "button" at bounding box center [1419, 191] width 24 height 24
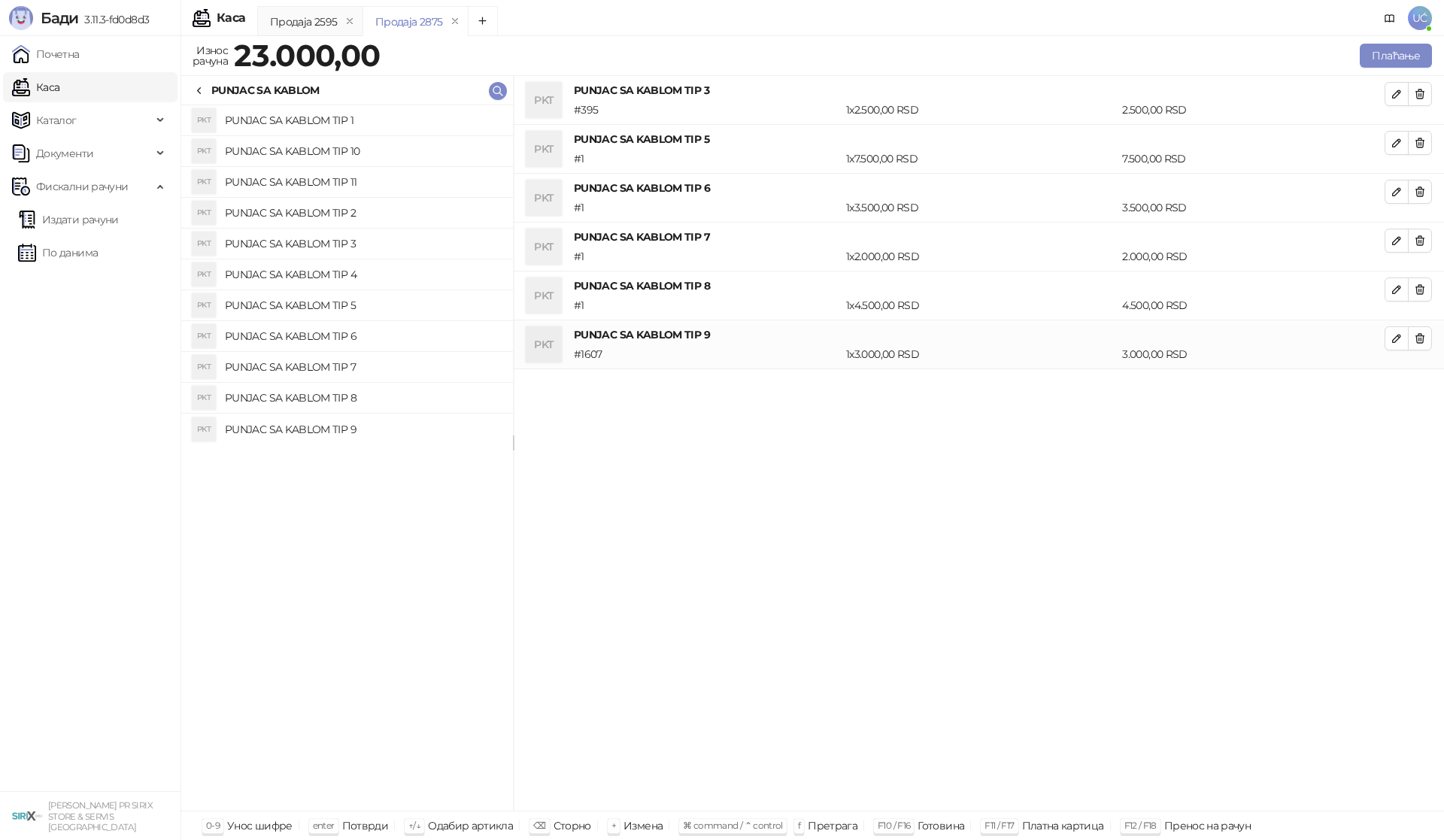
click at [1429, 137] on button "button" at bounding box center [1419, 143] width 24 height 24
click at [1429, 180] on button "button" at bounding box center [1419, 191] width 24 height 24
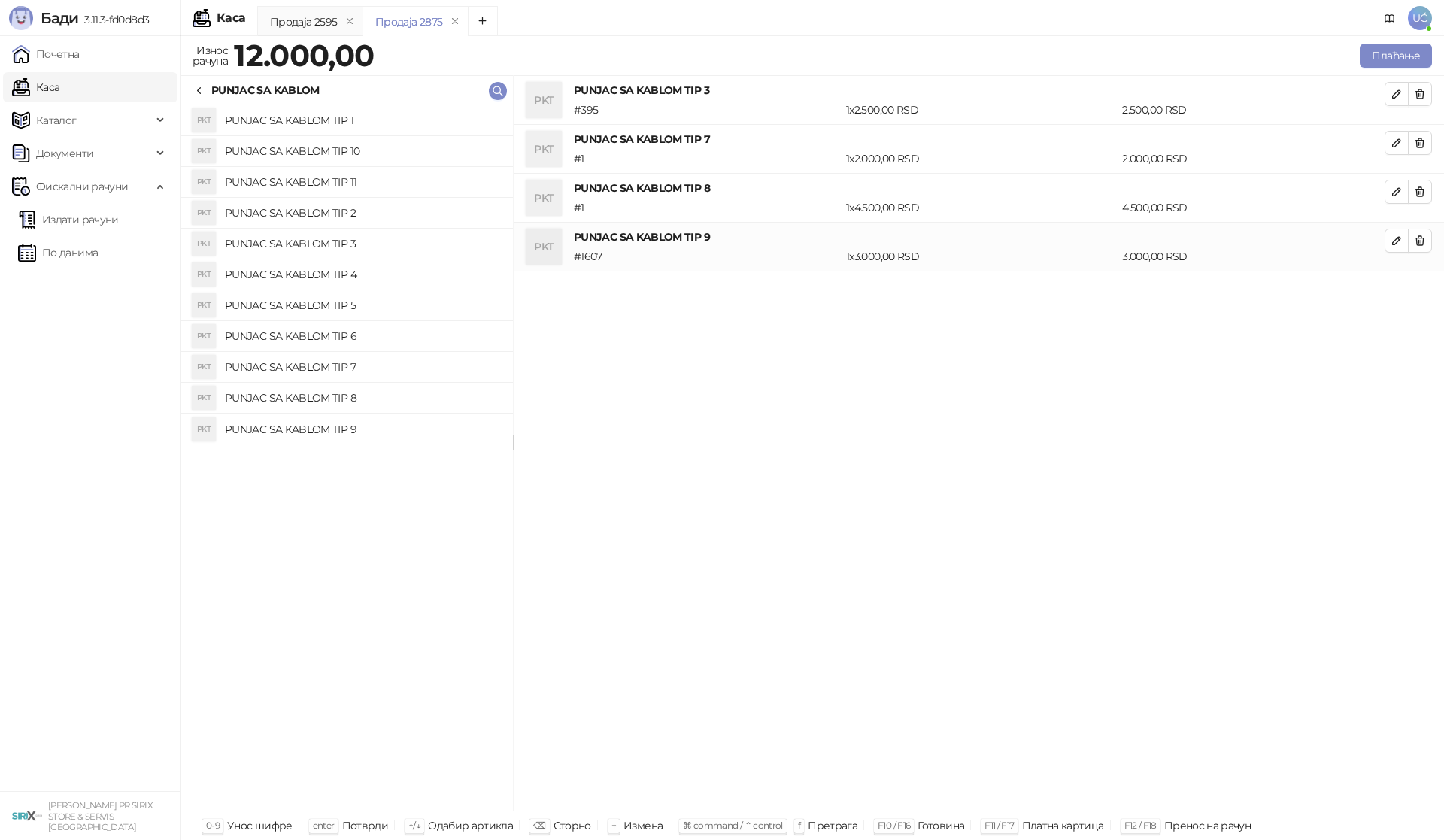
click at [1429, 137] on button "button" at bounding box center [1419, 143] width 24 height 24
click at [1426, 139] on button "button" at bounding box center [1419, 143] width 24 height 24
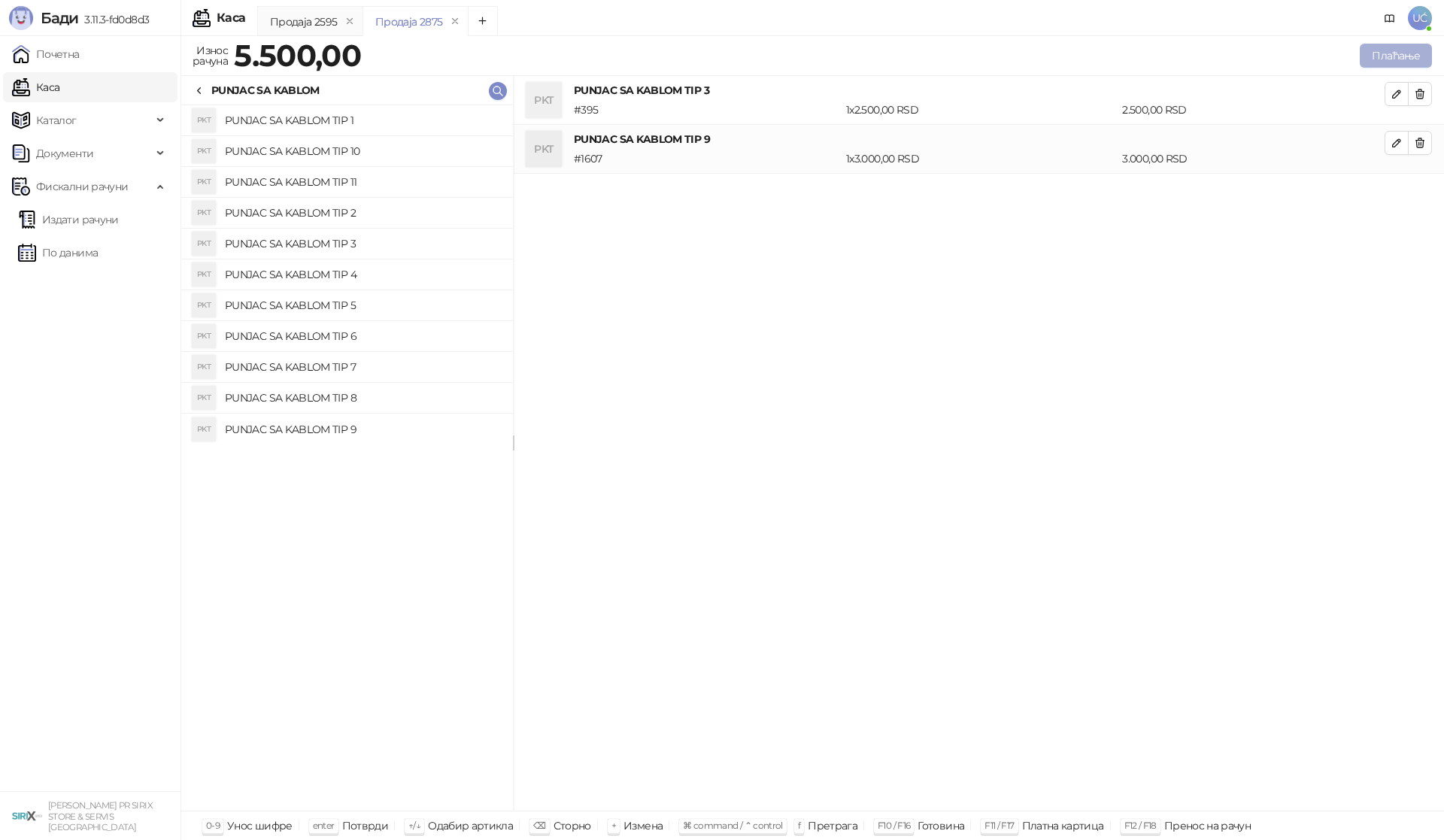
click at [1392, 58] on button "Плаћање" at bounding box center [1396, 55] width 72 height 24
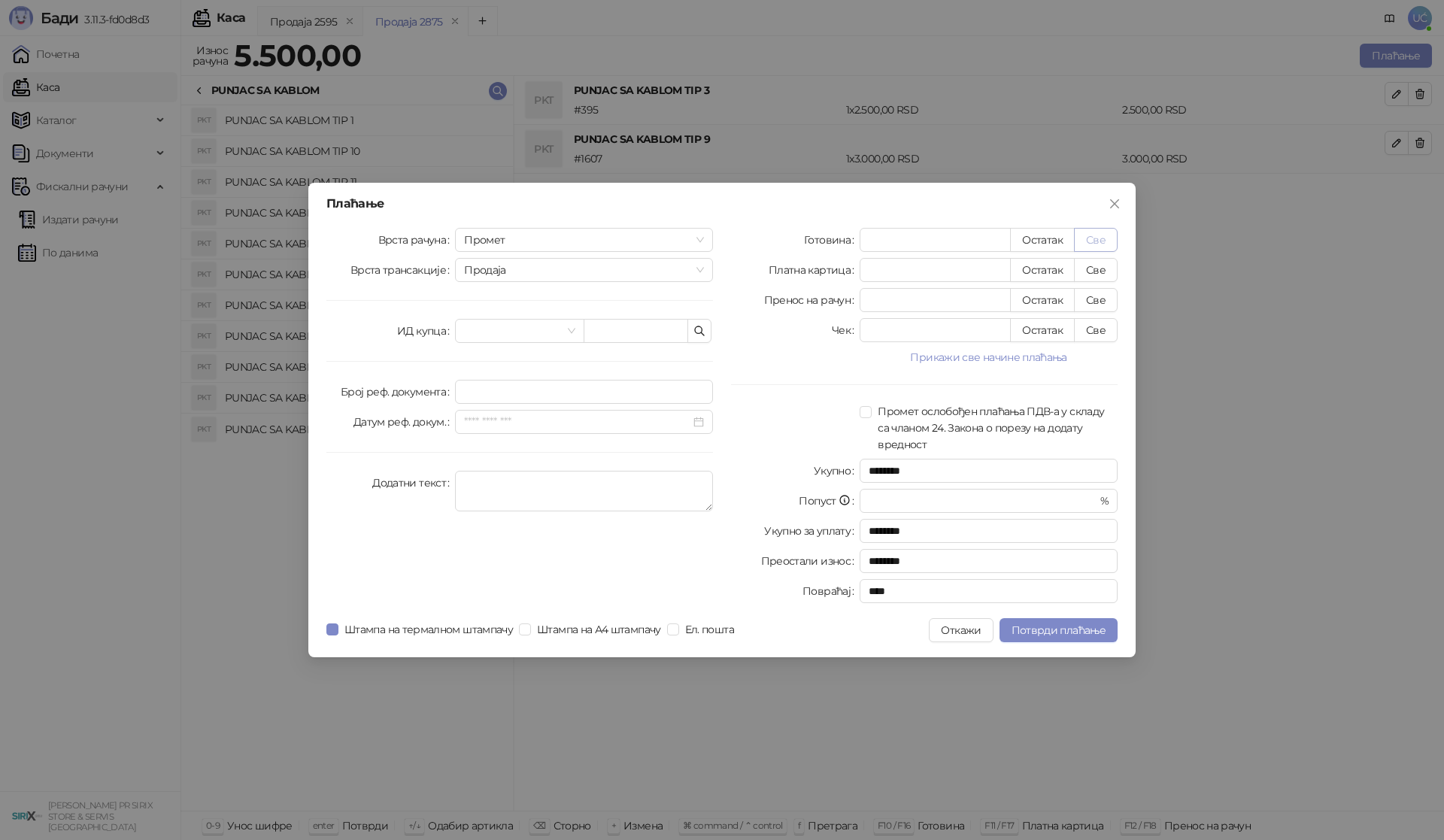
click at [1102, 234] on button "Све" at bounding box center [1096, 240] width 44 height 24
type input "****"
click at [1029, 634] on span "Потврди плаћање" at bounding box center [1059, 630] width 94 height 14
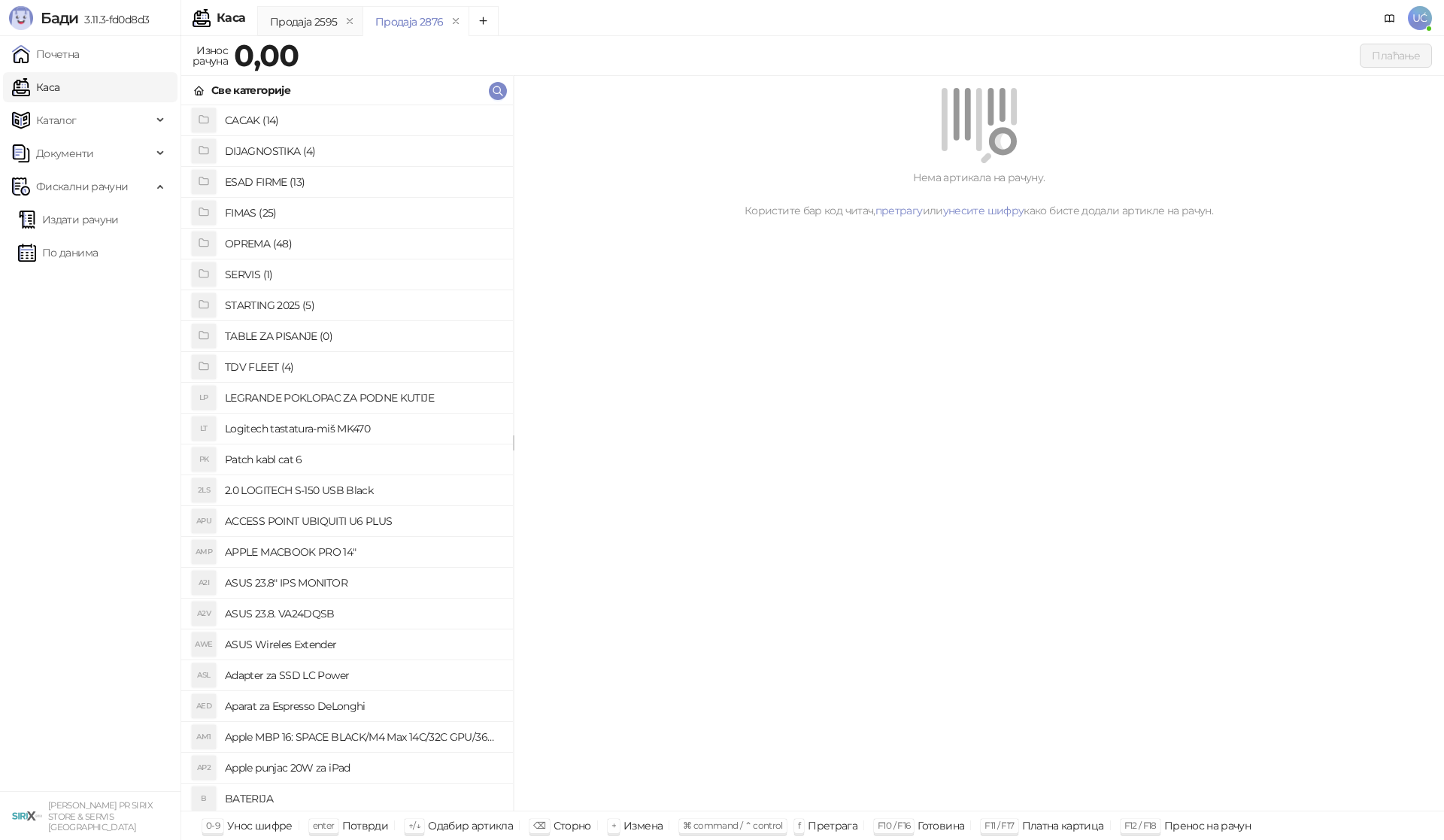
click at [326, 240] on h4 "OPREMA (48)" at bounding box center [363, 243] width 276 height 24
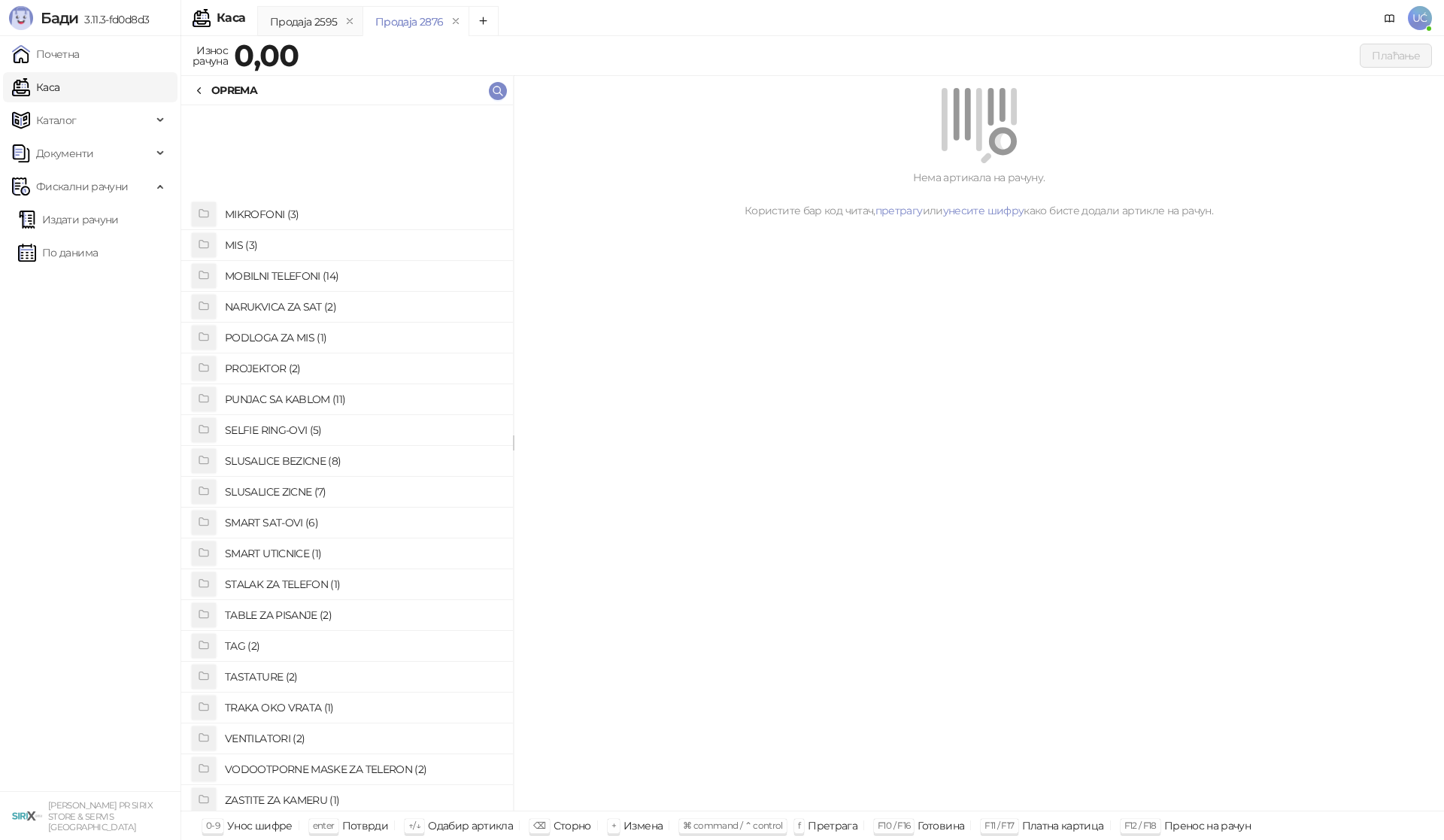
scroll to position [774, 0]
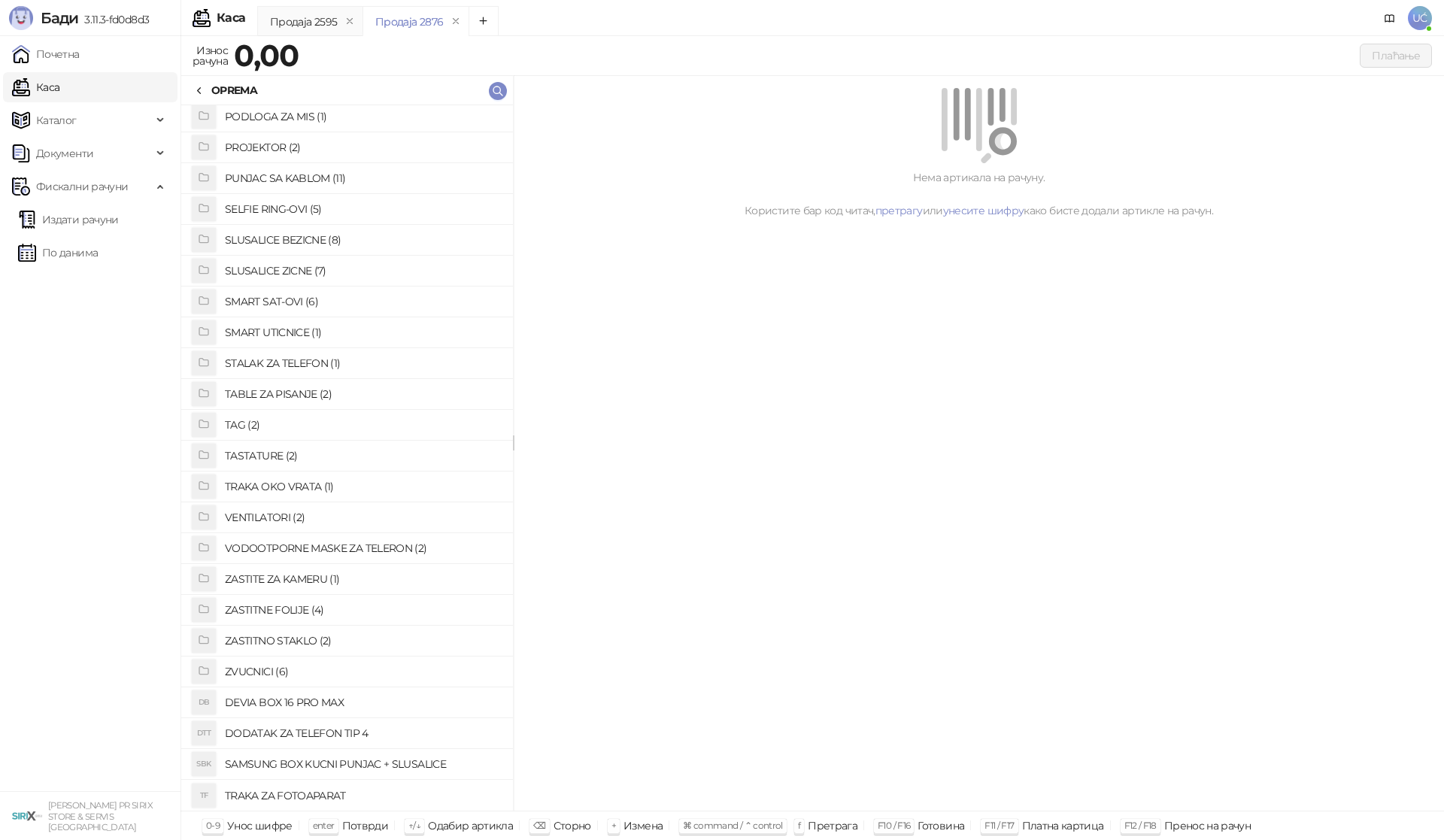
click at [273, 641] on h4 "ZASTITNO STAKLO (2)" at bounding box center [363, 640] width 276 height 24
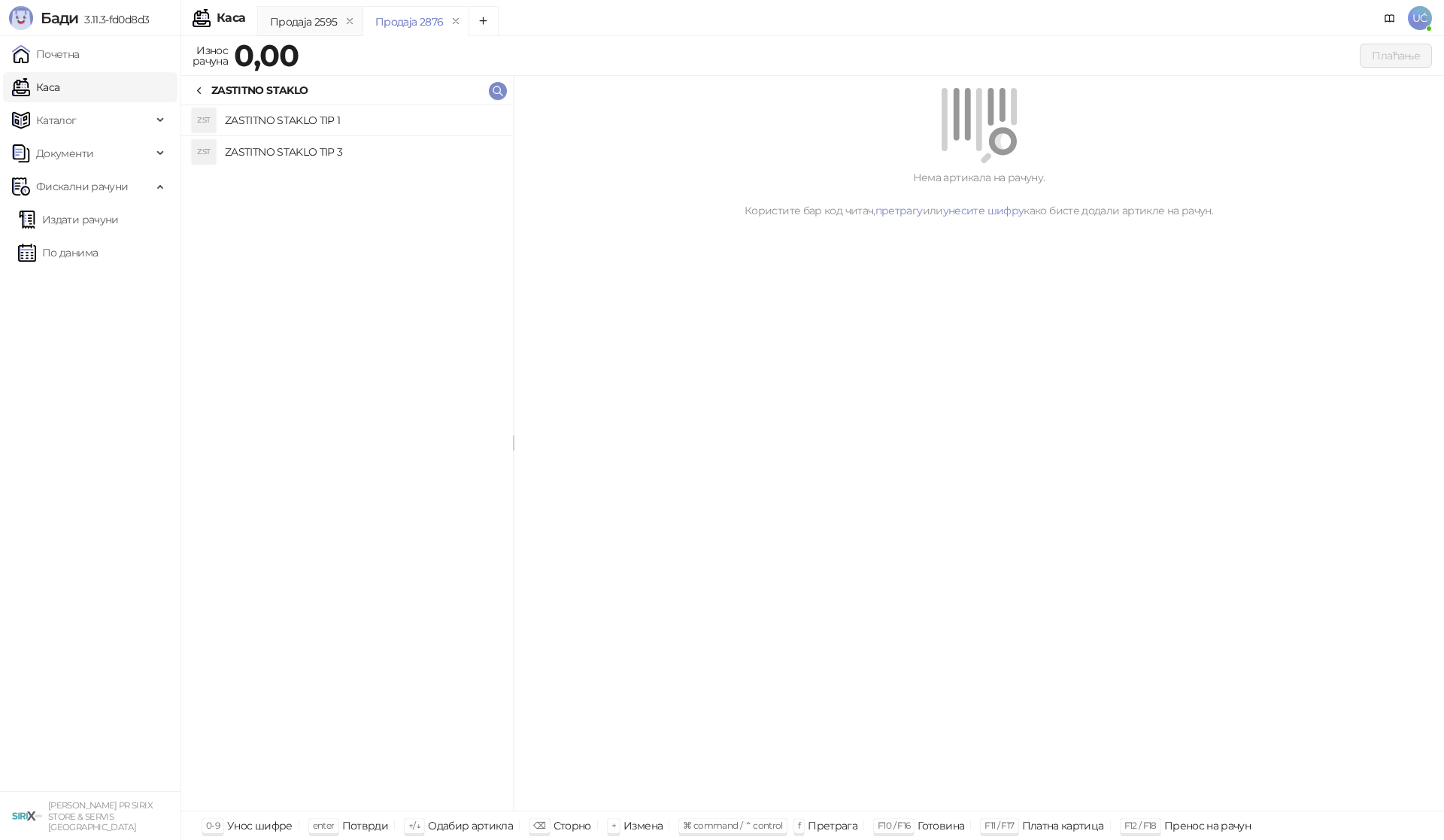
drag, startPoint x: 313, startPoint y: 123, endPoint x: 213, endPoint y: 140, distance: 101.4
click at [313, 123] on h4 "ZASTITNO STAKLO TIP 1" at bounding box center [363, 119] width 276 height 24
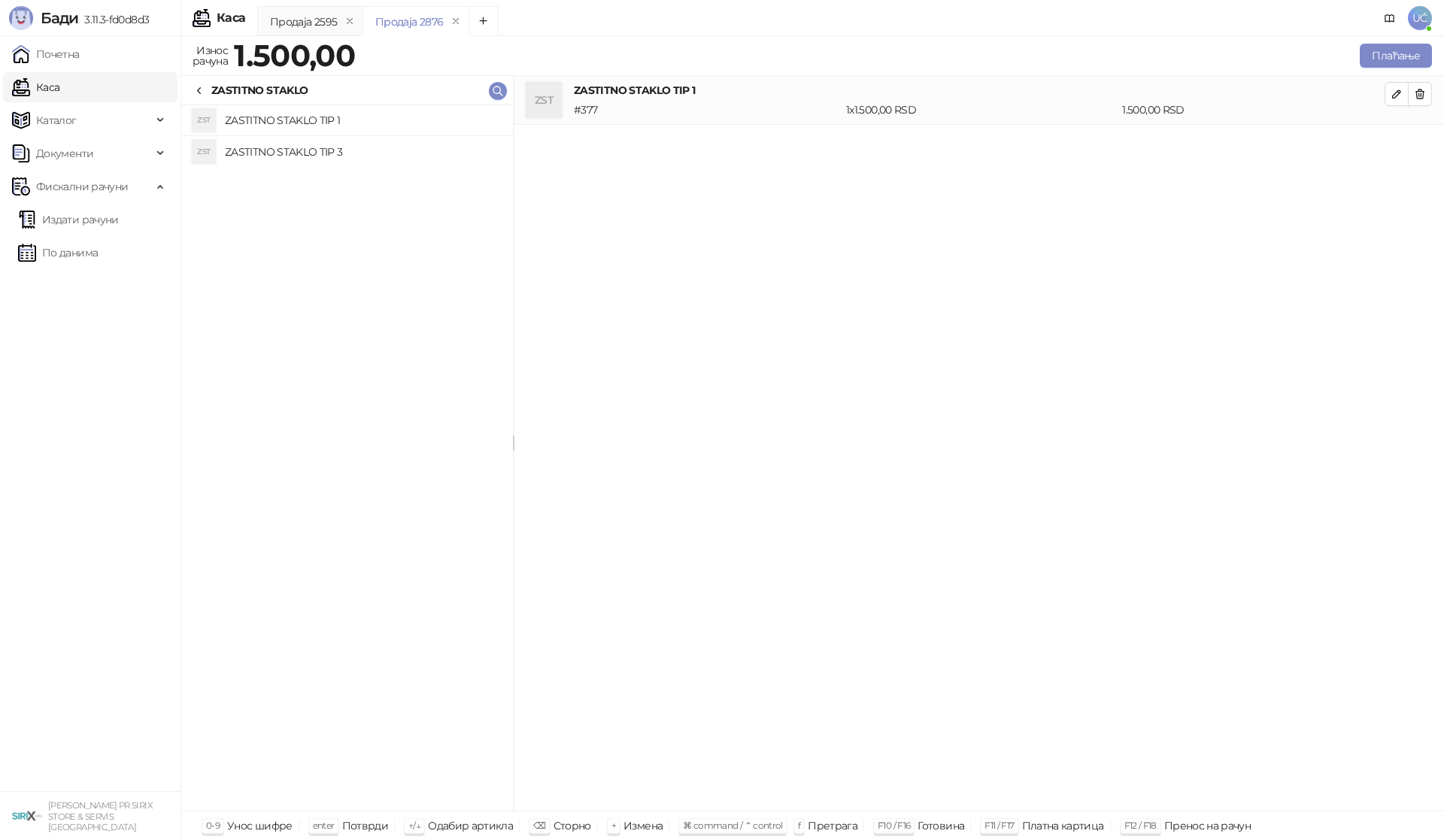
click at [201, 89] on icon at bounding box center [200, 91] width 12 height 12
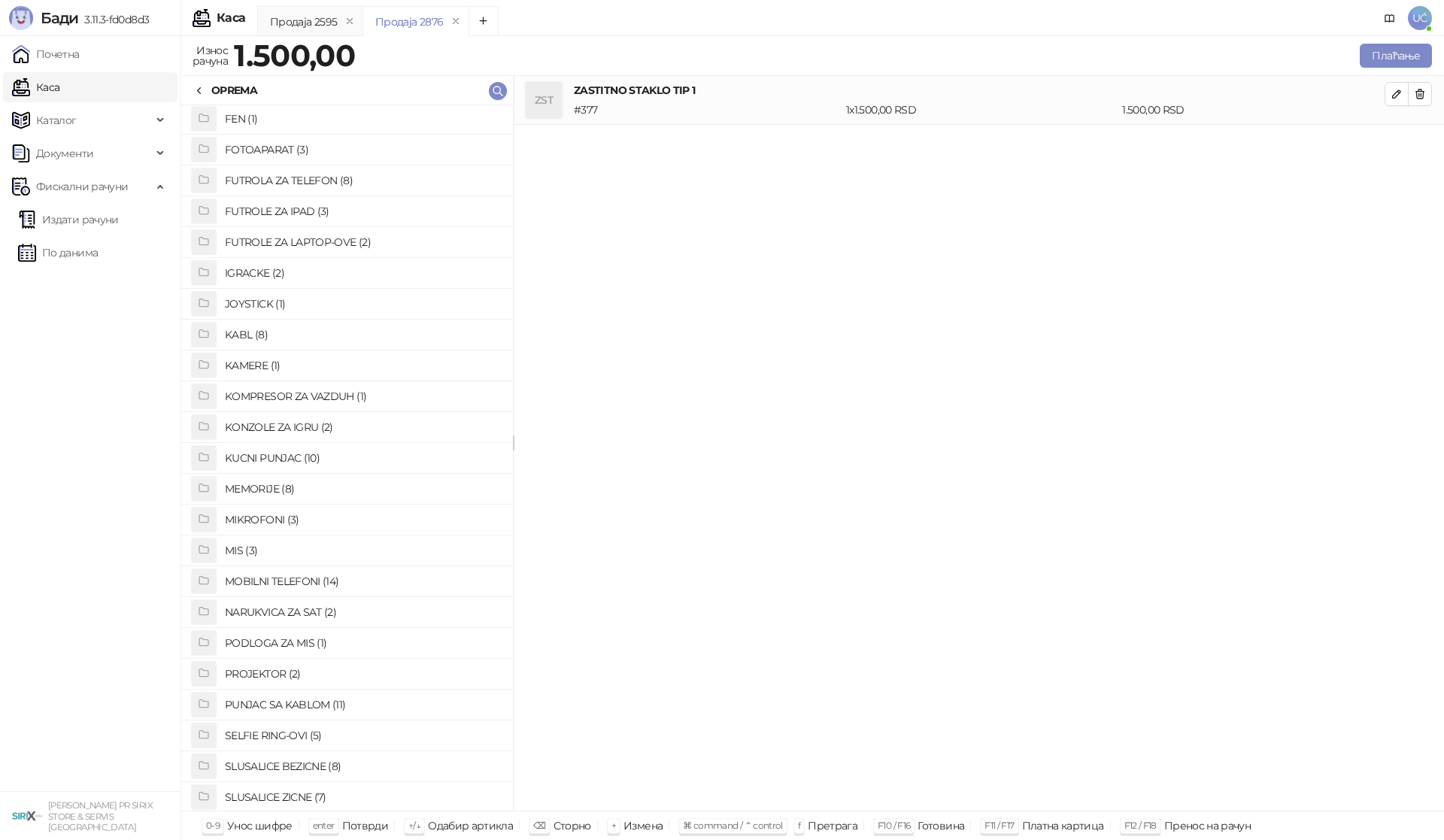
scroll to position [173, 0]
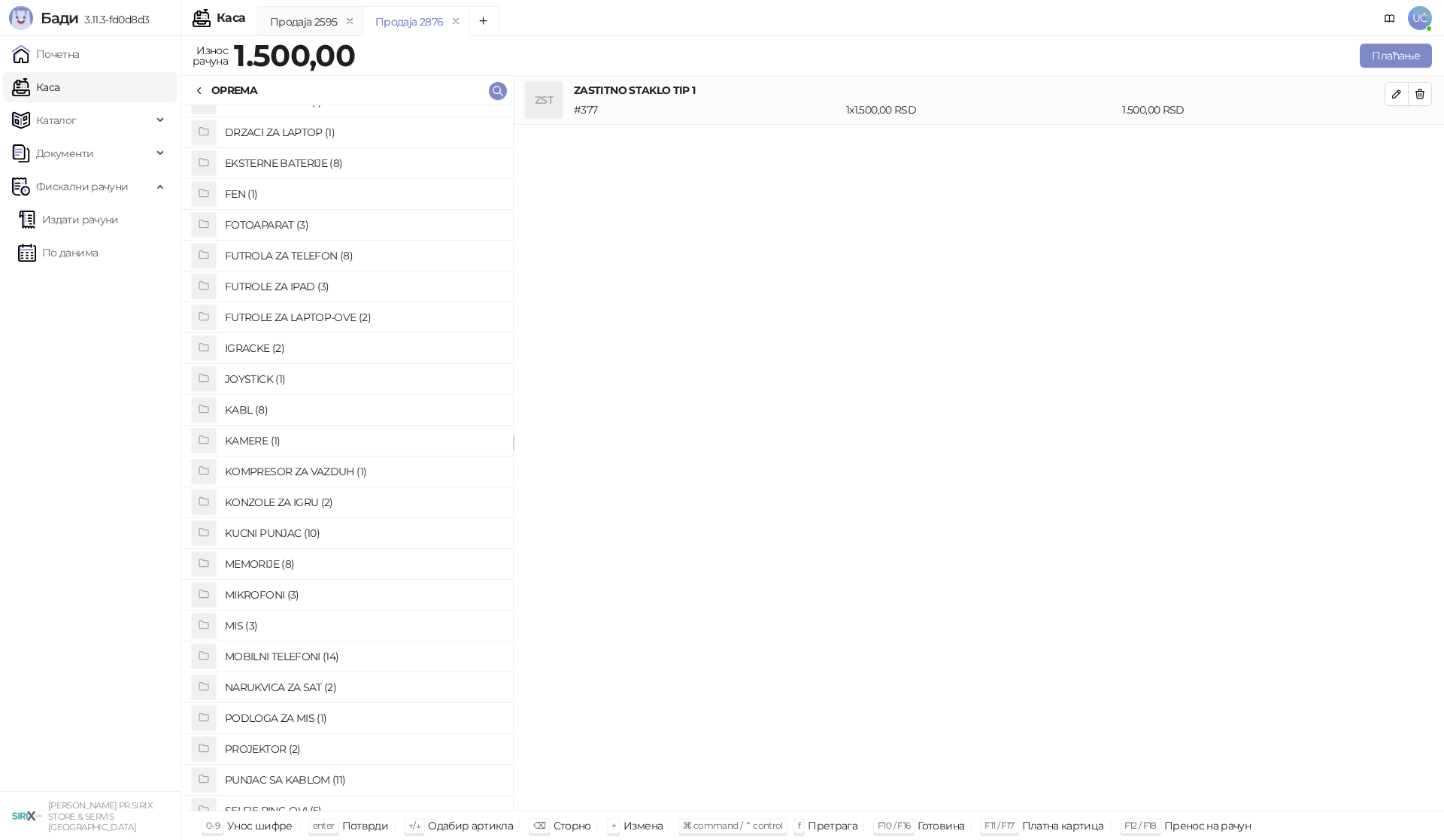
click at [323, 253] on h4 "FUTROLA ZA TELEFON (8)" at bounding box center [363, 255] width 276 height 24
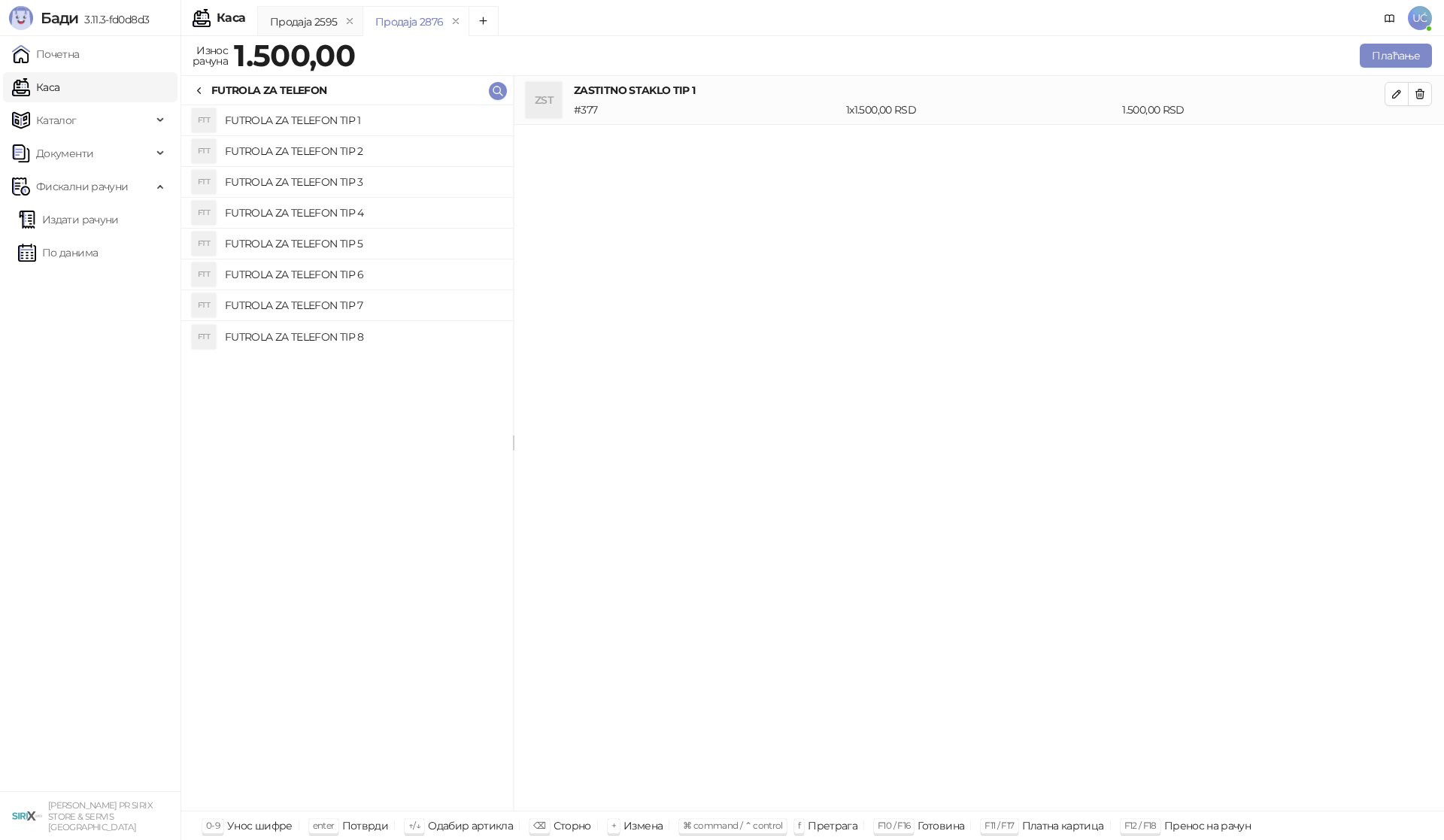
click at [328, 124] on h4 "FUTROLA ZA TELEFON TIP 1" at bounding box center [363, 119] width 276 height 24
click at [1374, 49] on button "Плаћање" at bounding box center [1396, 55] width 72 height 24
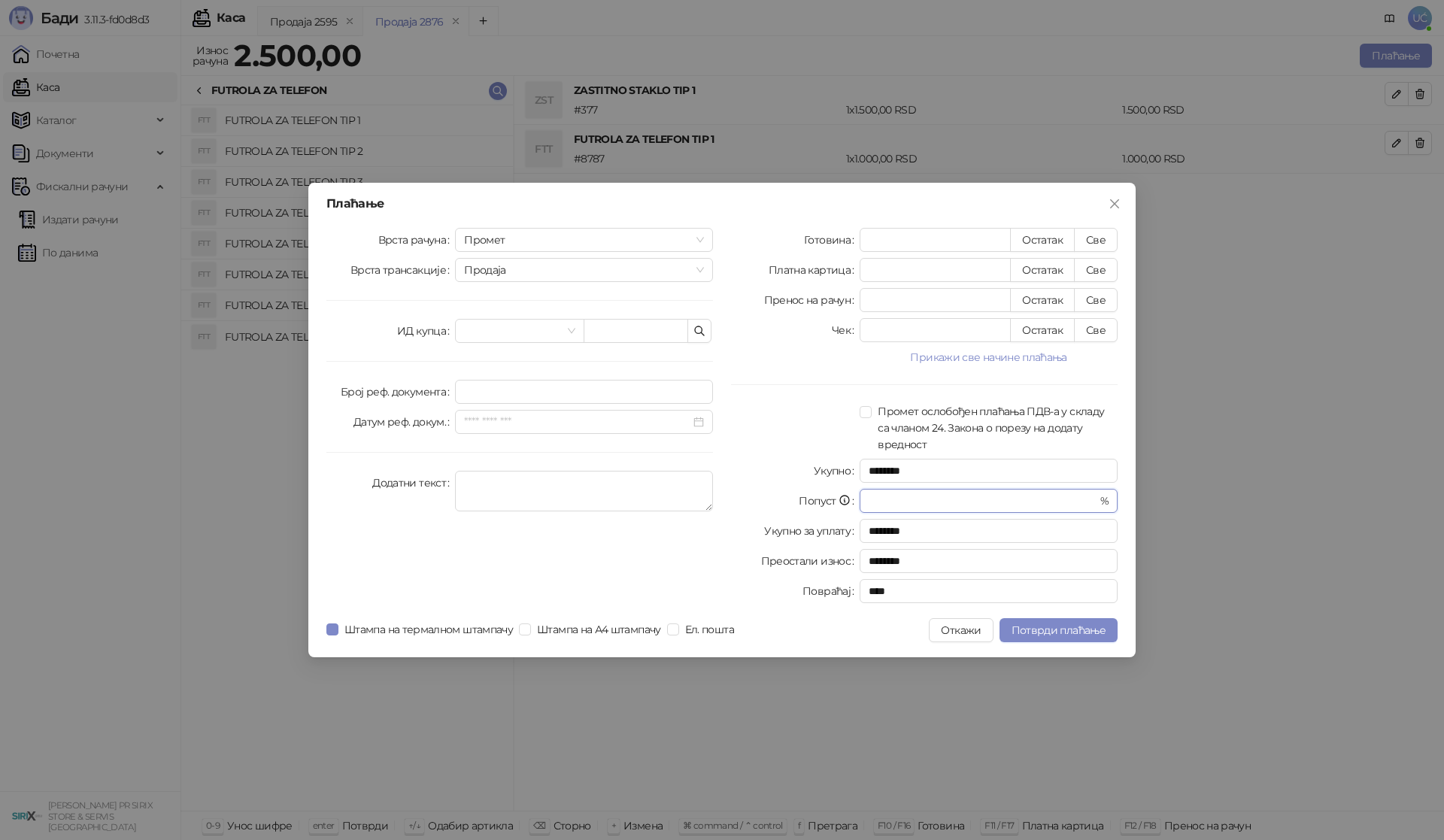
drag, startPoint x: 890, startPoint y: 503, endPoint x: 823, endPoint y: 505, distance: 67.0
click at [823, 505] on div "Попуст * %" at bounding box center [924, 500] width 386 height 24
type input "*"
type input "********"
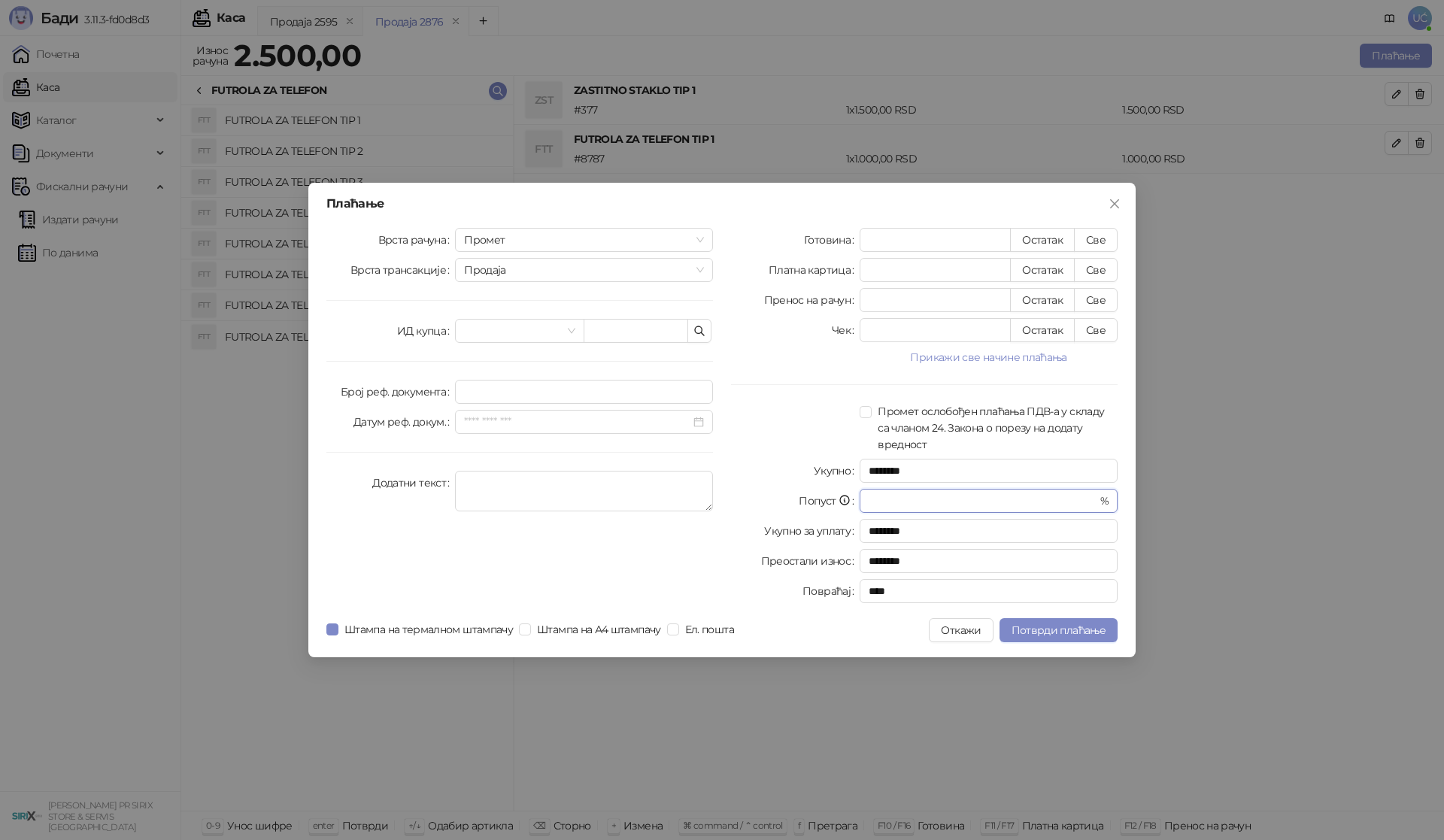
type input "**"
type input "********"
type input "**"
click at [803, 428] on div at bounding box center [795, 428] width 129 height 49
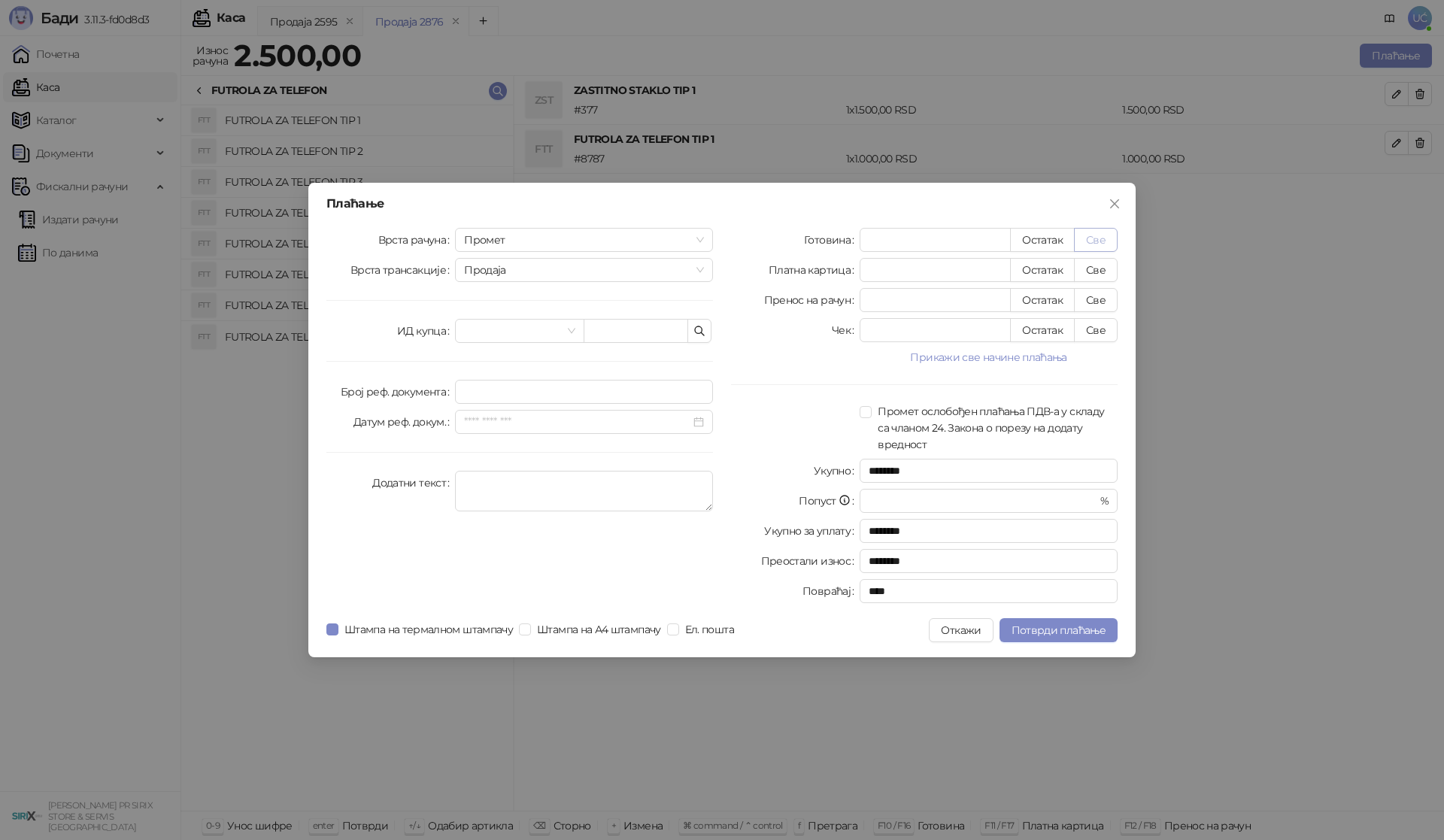
click at [1107, 242] on button "Све" at bounding box center [1096, 240] width 44 height 24
type input "****"
click at [1065, 623] on span "Потврди плаћање" at bounding box center [1059, 630] width 94 height 14
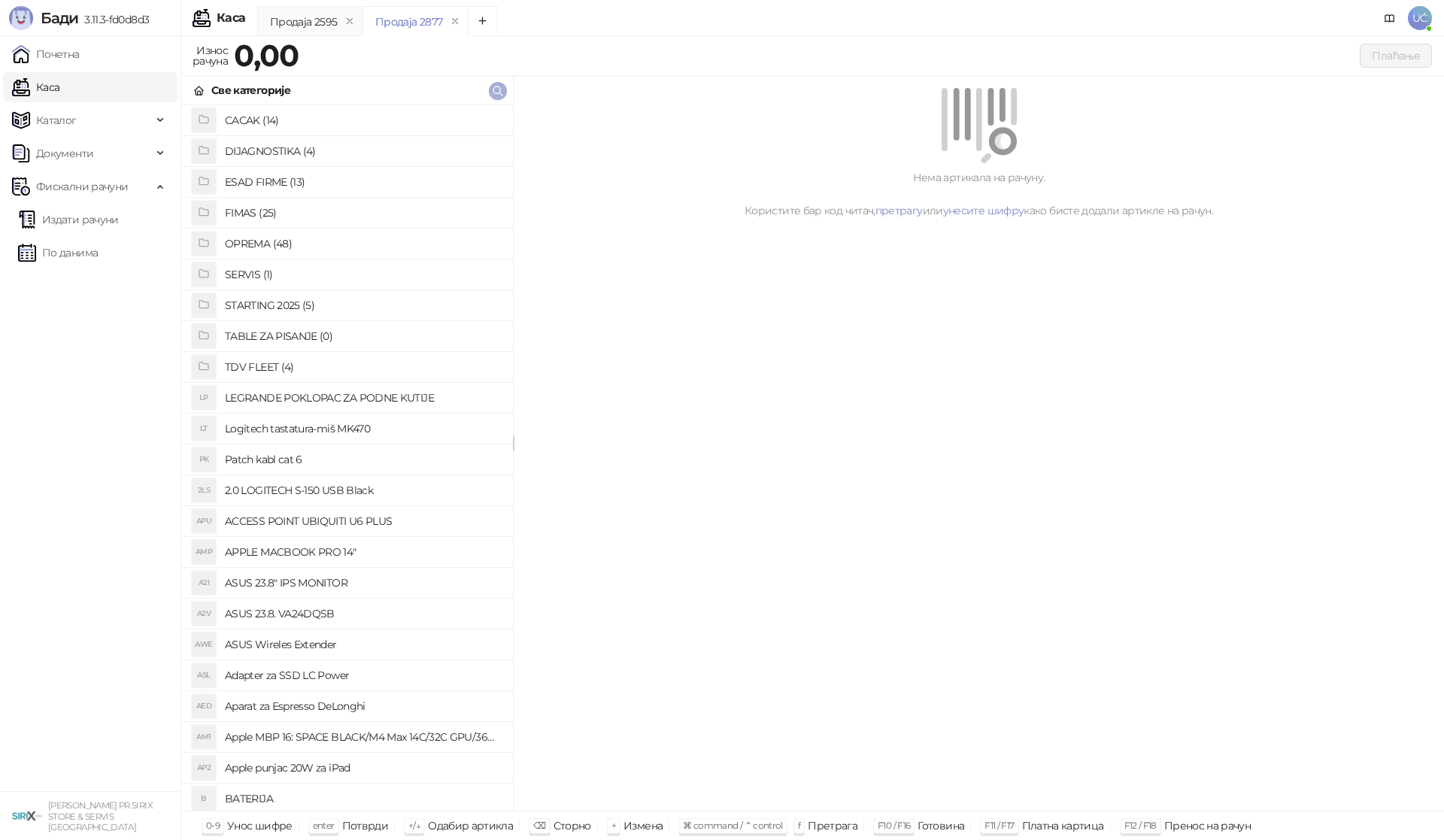
click at [500, 89] on icon "button" at bounding box center [498, 91] width 9 height 9
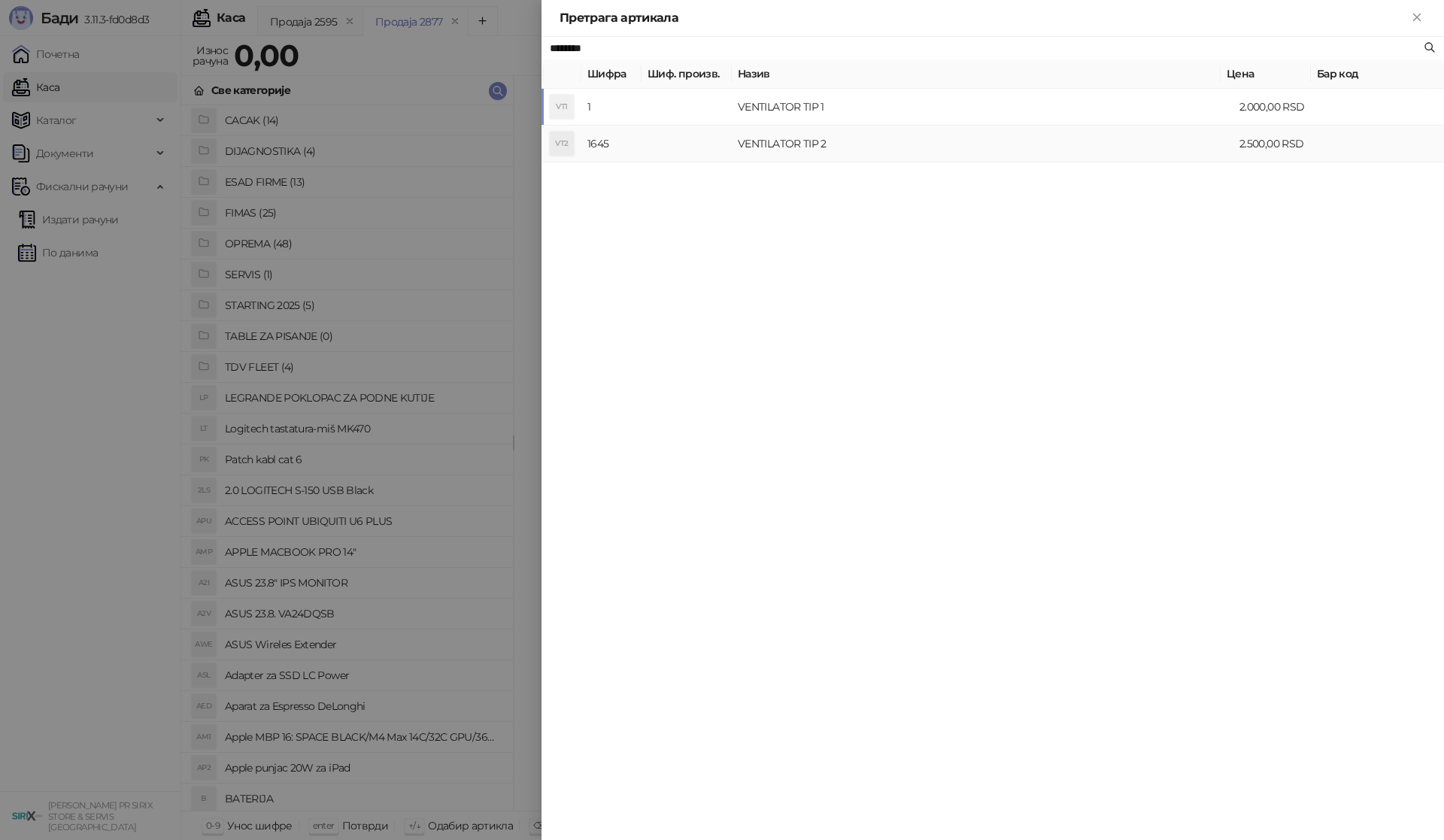
type input "********"
click at [1025, 152] on td "VENTILATOR TIP 2" at bounding box center [982, 144] width 502 height 37
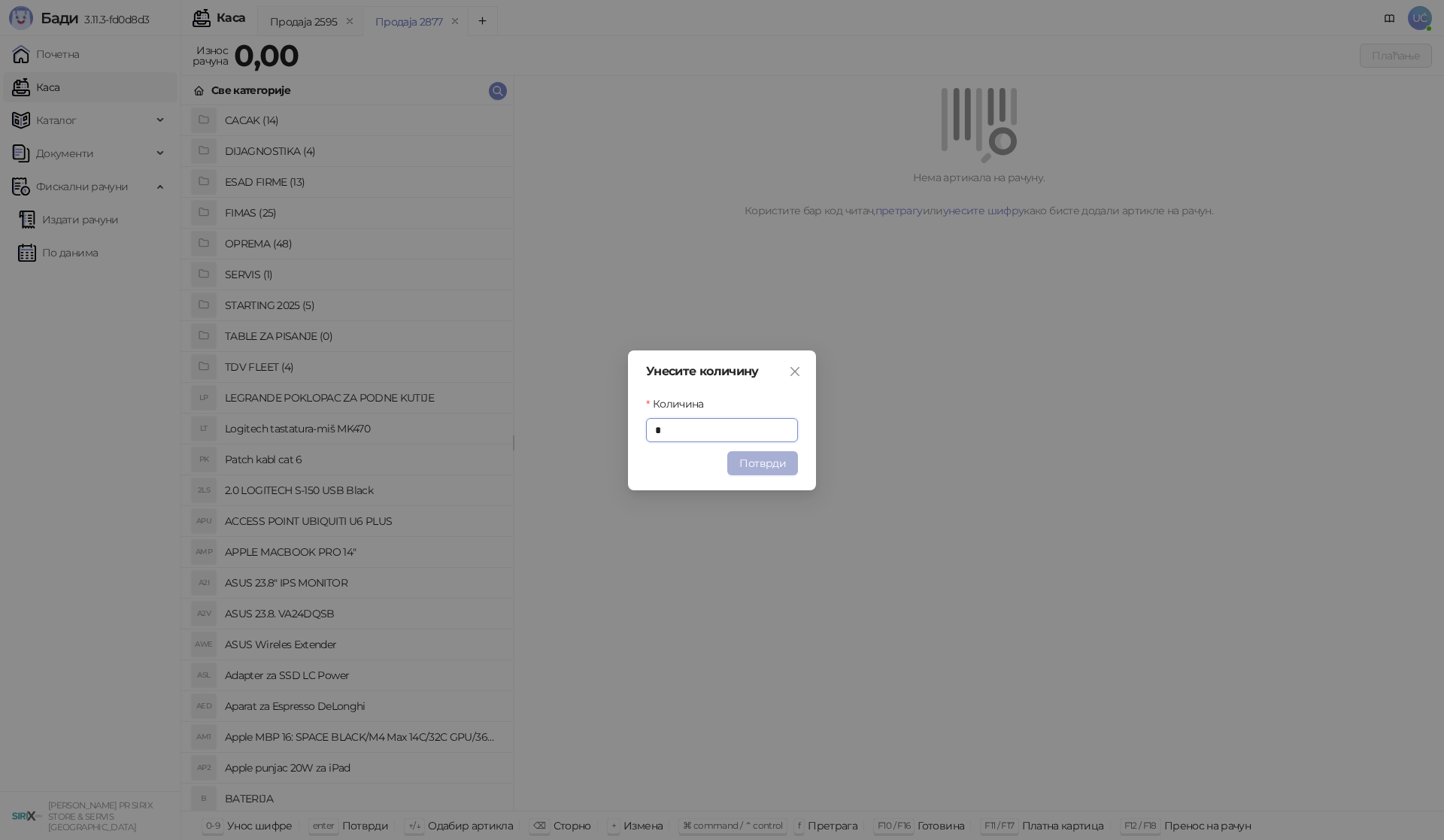
click at [774, 451] on button "Потврди" at bounding box center [762, 462] width 71 height 24
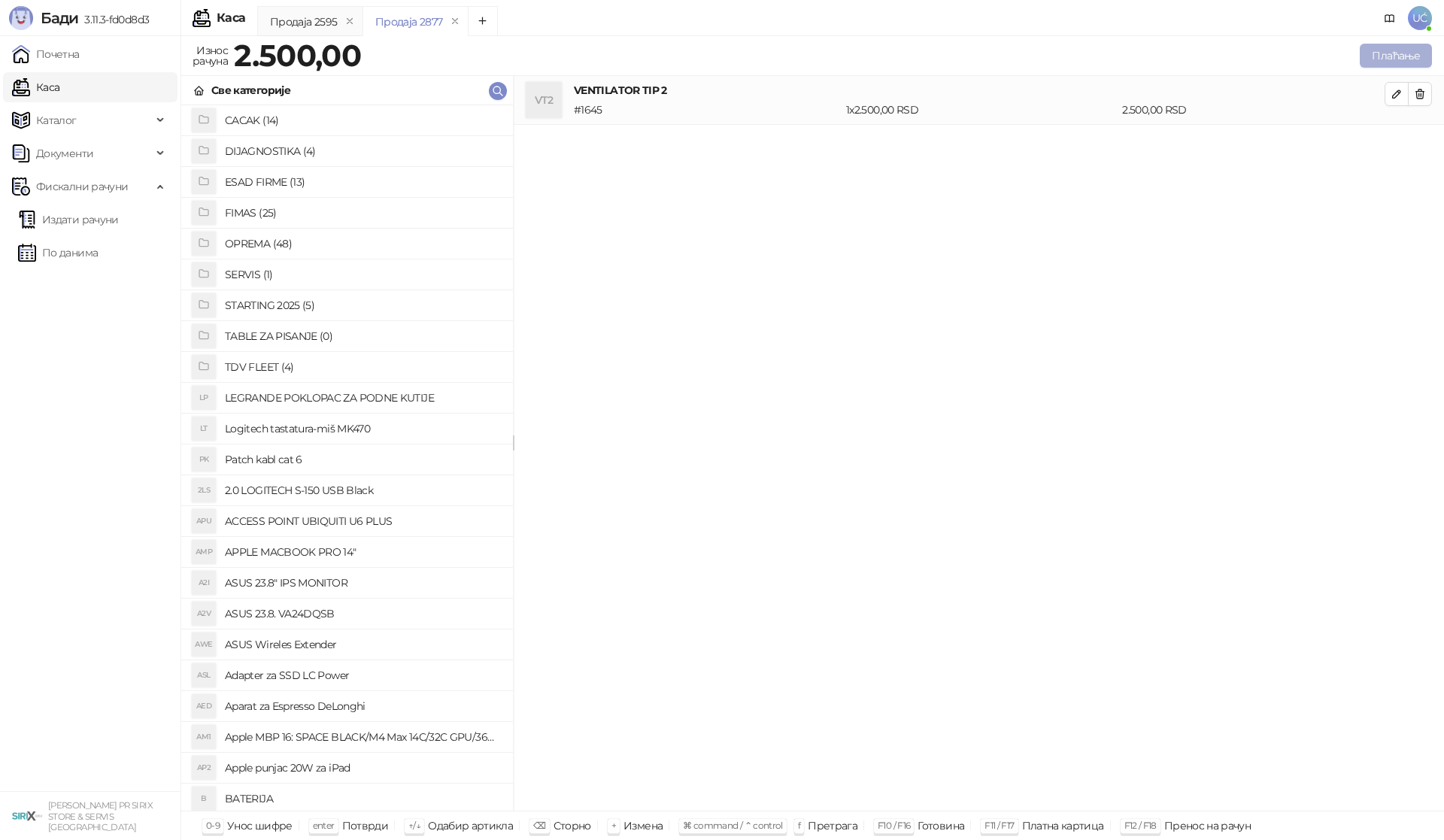
click at [1426, 56] on button "Плаћање" at bounding box center [1396, 55] width 72 height 24
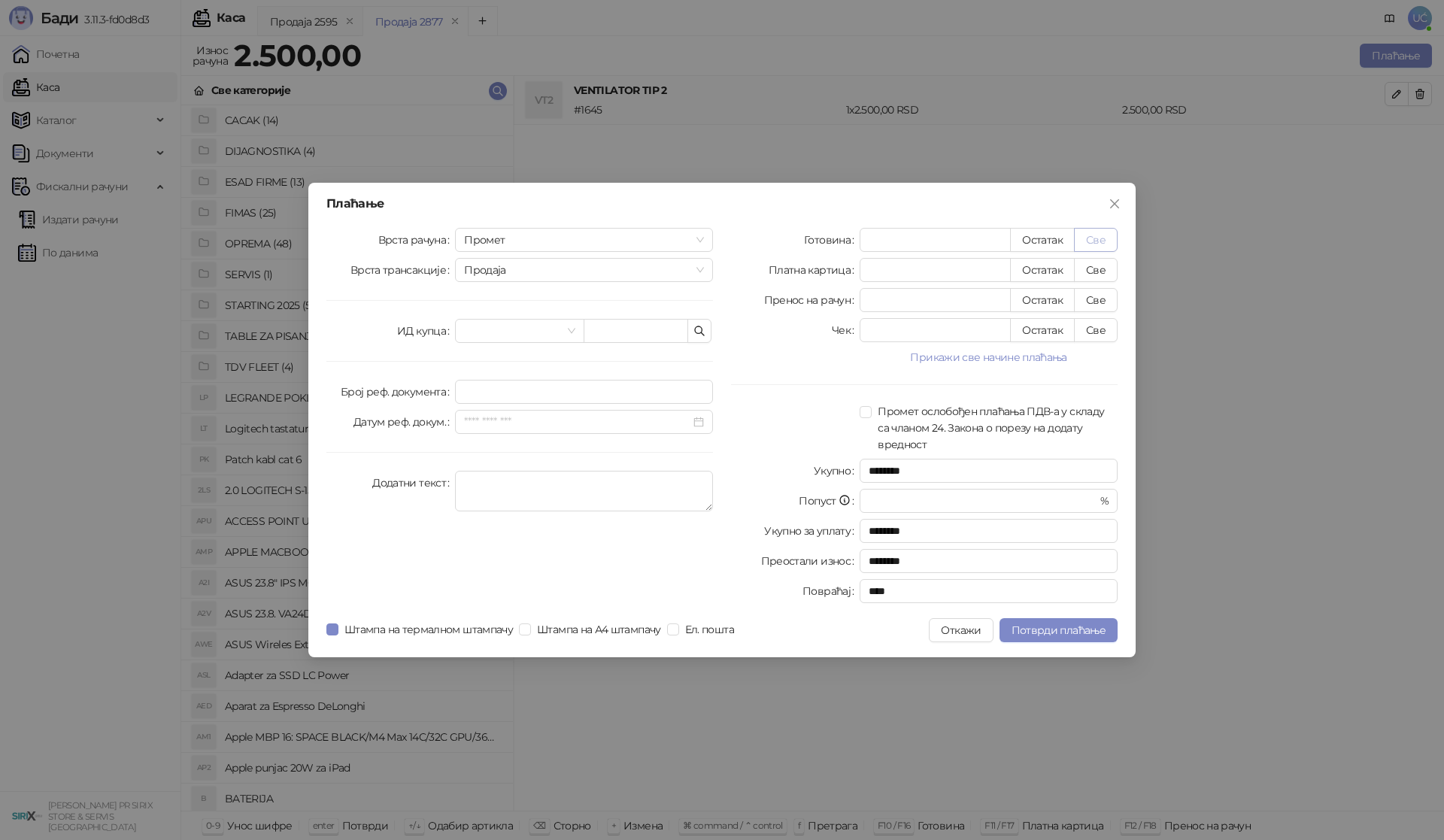
click at [1102, 239] on button "Све" at bounding box center [1096, 240] width 44 height 24
type input "****"
click at [1032, 628] on span "Потврди плаћање" at bounding box center [1059, 630] width 94 height 14
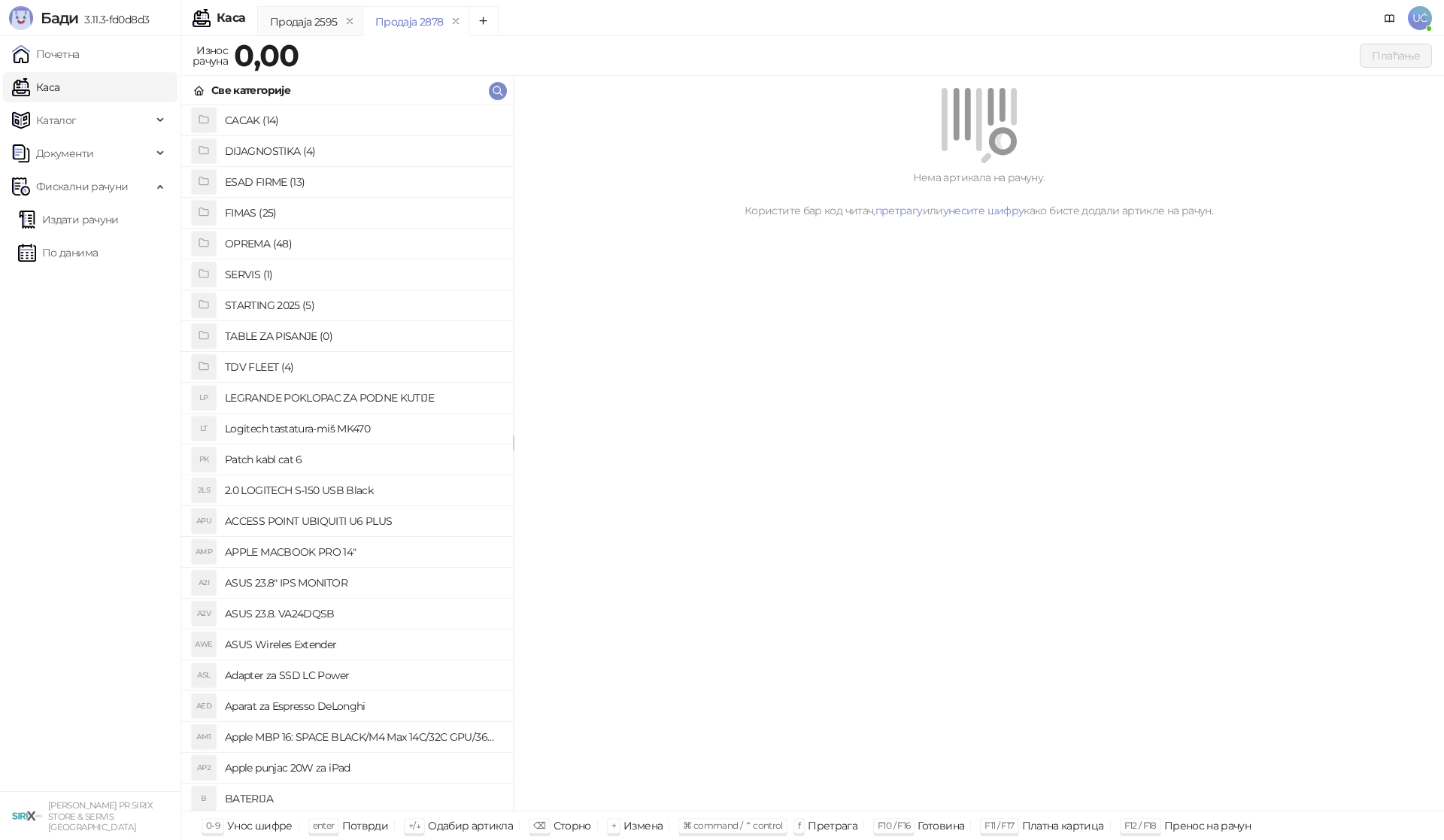
click at [288, 240] on h4 "OPREMA (48)" at bounding box center [363, 243] width 276 height 24
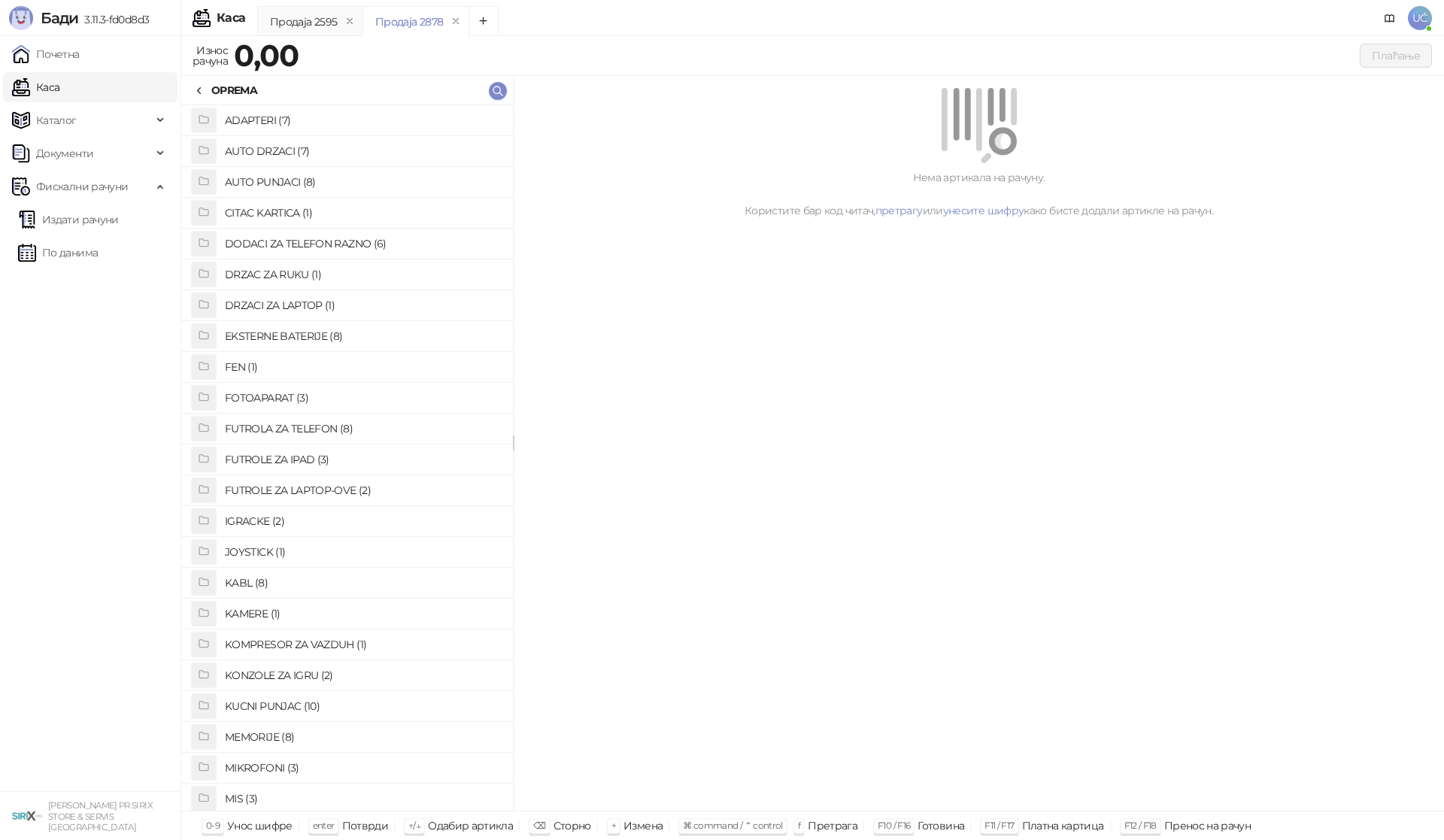
click at [329, 430] on h4 "FUTROLA ZA TELEFON (8)" at bounding box center [363, 428] width 276 height 24
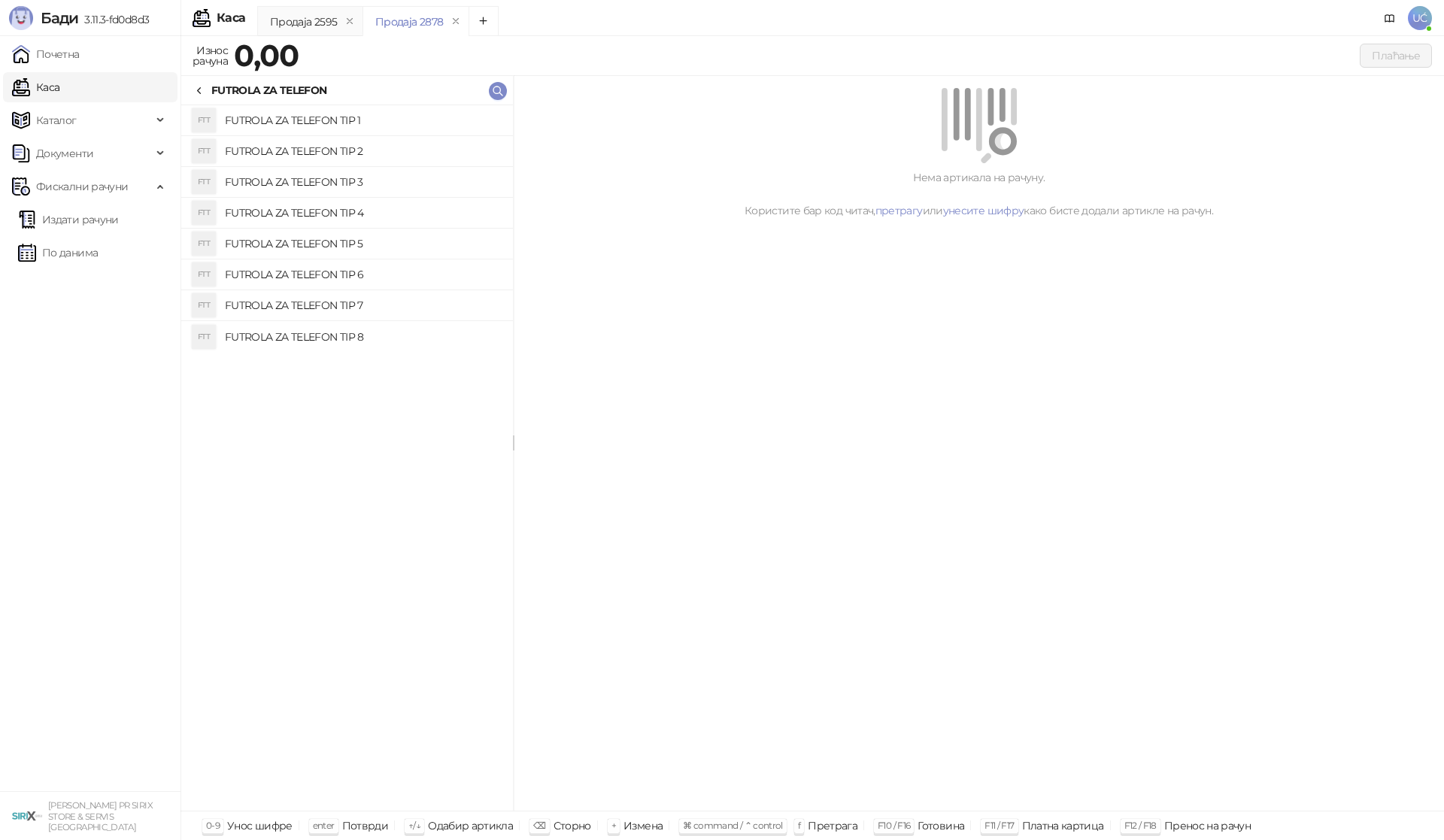
click at [332, 152] on h4 "FUTROLA ZA TELEFON TIP 2" at bounding box center [363, 150] width 276 height 24
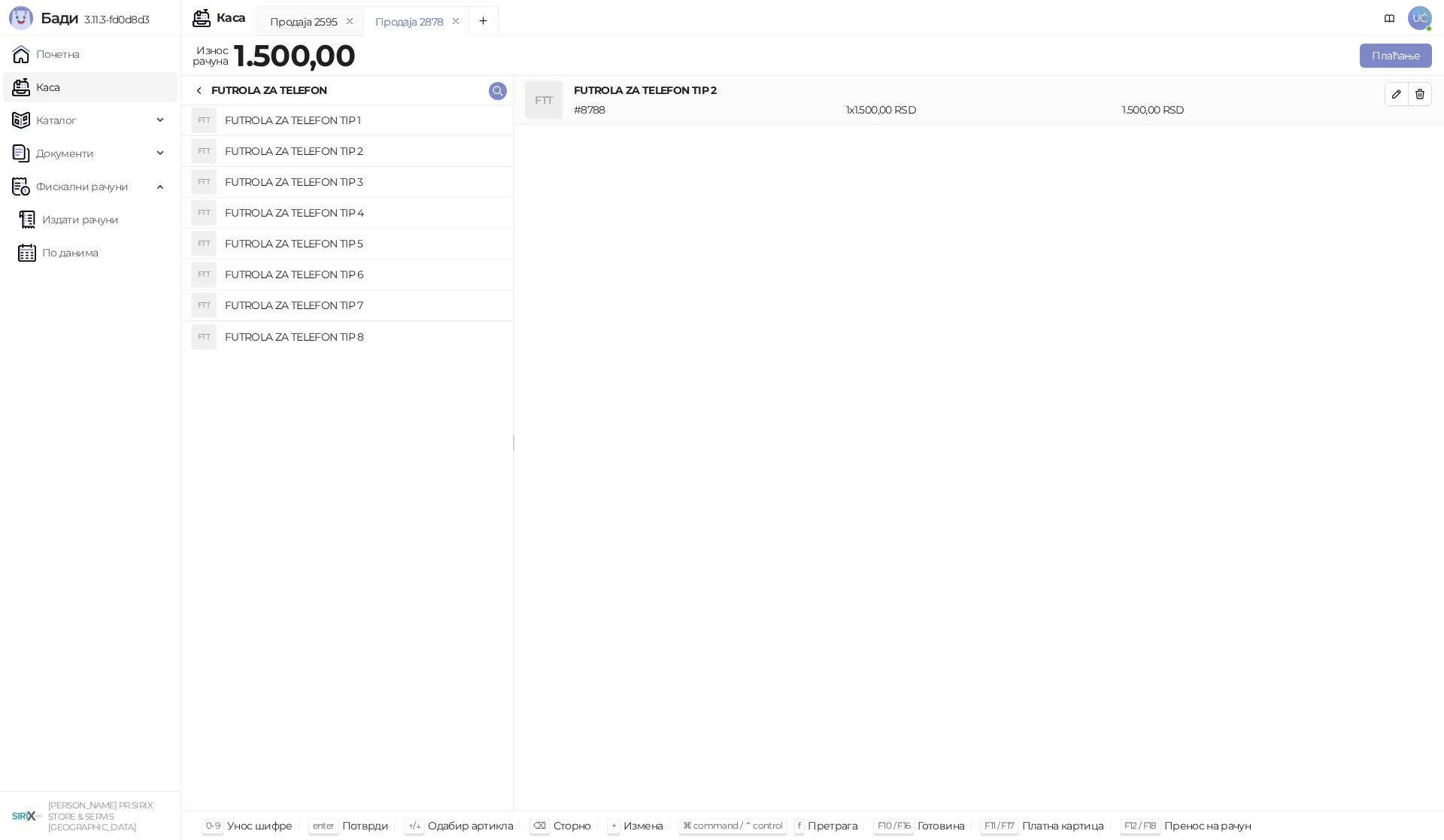
click at [330, 185] on h4 "FUTROLA ZA TELEFON TIP 3" at bounding box center [363, 181] width 276 height 24
click at [1423, 92] on icon "button" at bounding box center [1420, 94] width 8 height 9
click at [1396, 98] on icon "button" at bounding box center [1397, 94] width 12 height 12
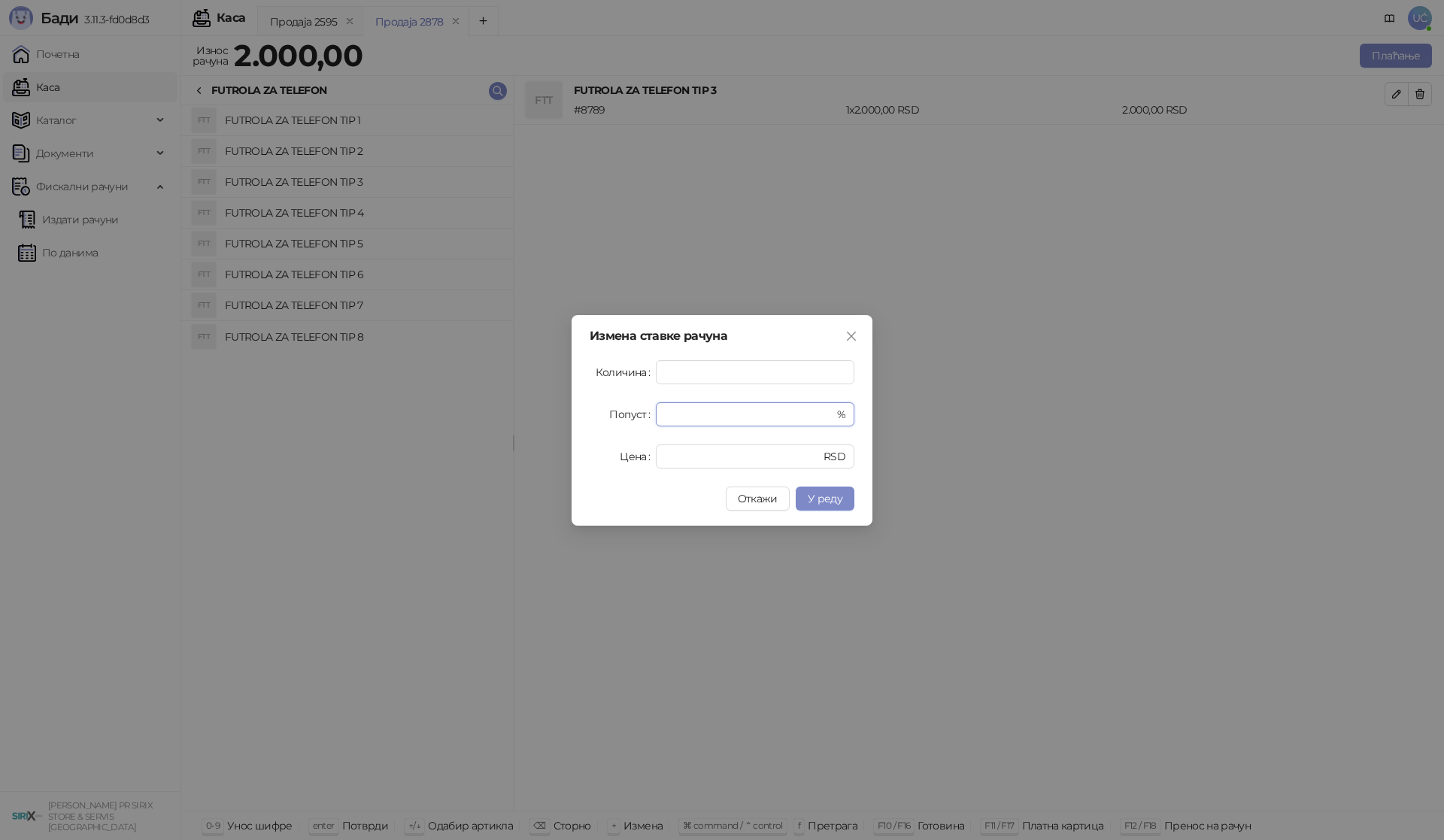
drag, startPoint x: 717, startPoint y: 418, endPoint x: 648, endPoint y: 428, distance: 69.7
click at [652, 426] on form "Количина * Попуст * % Цена **** RSD" at bounding box center [722, 414] width 264 height 108
type input "**"
click at [648, 488] on div "Откажи У реду" at bounding box center [722, 498] width 264 height 24
click at [820, 489] on button "У реду" at bounding box center [825, 498] width 59 height 24
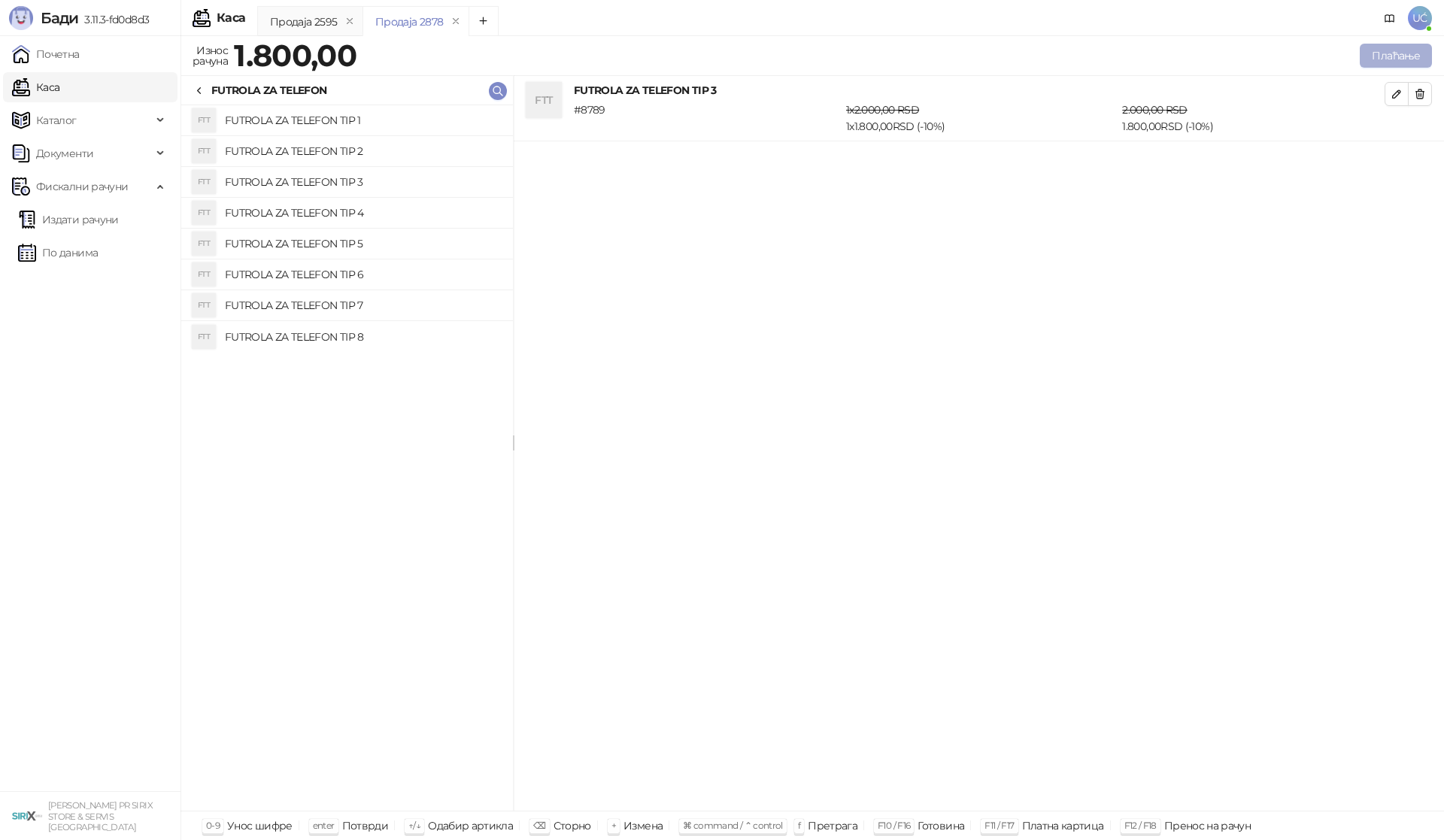
click at [1416, 45] on button "Плаћање" at bounding box center [1396, 55] width 72 height 24
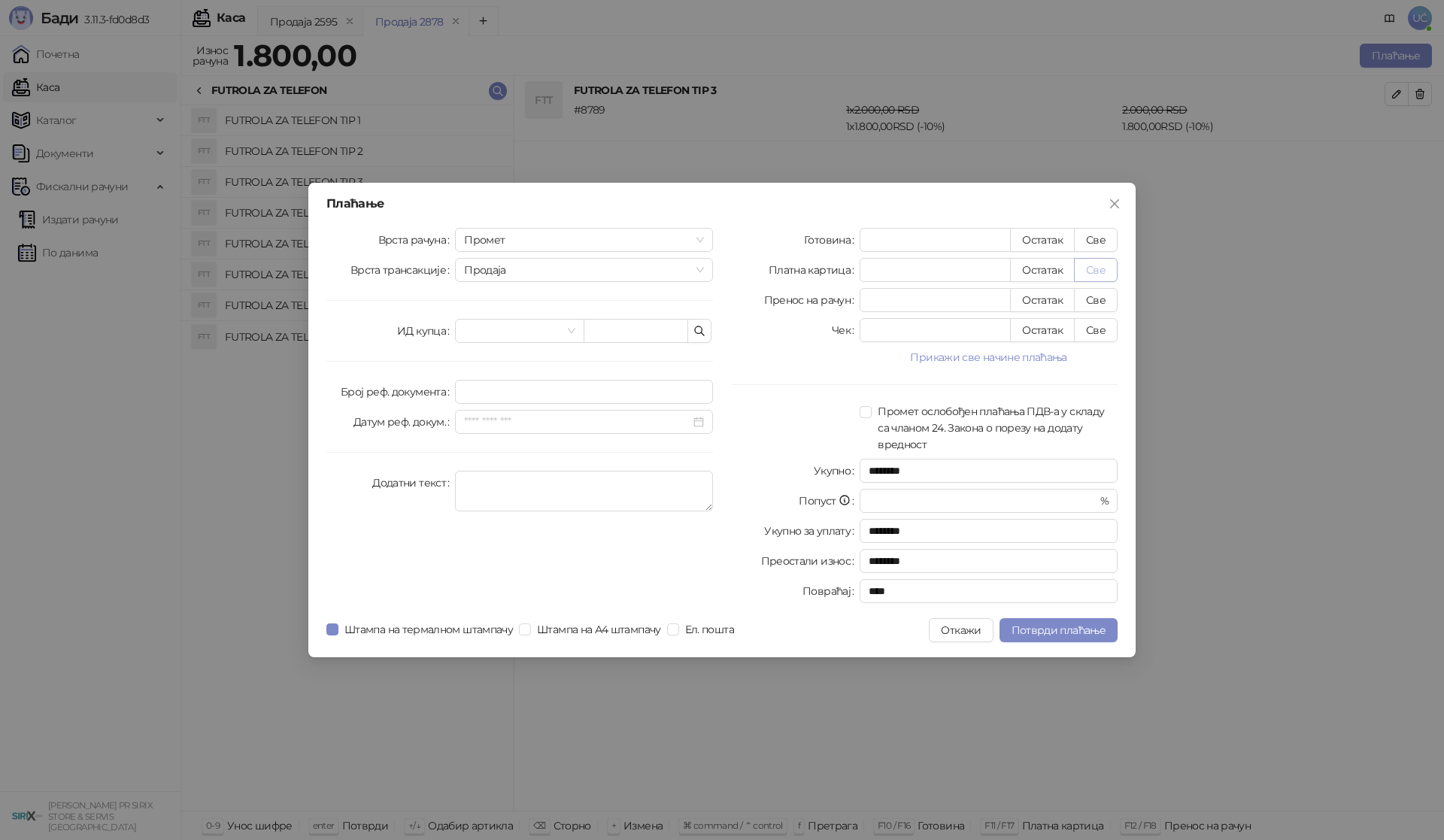
click at [1092, 268] on button "Све" at bounding box center [1096, 270] width 44 height 24
type input "****"
click at [1033, 623] on button "Потврди плаћање" at bounding box center [1058, 630] width 118 height 24
